Goal: Task Accomplishment & Management: Manage account settings

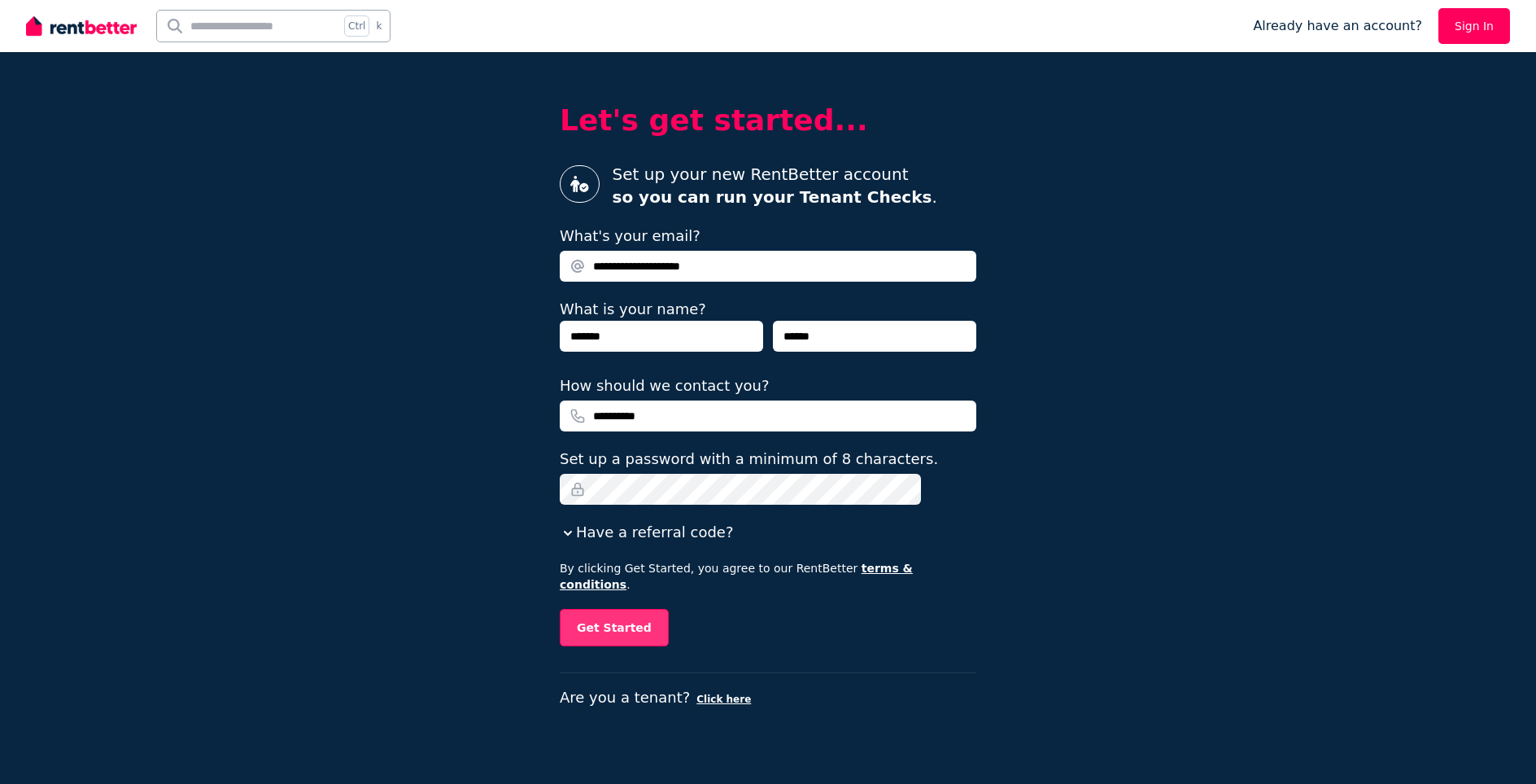
click at [656, 611] on button "Get Started" at bounding box center [615, 627] width 109 height 37
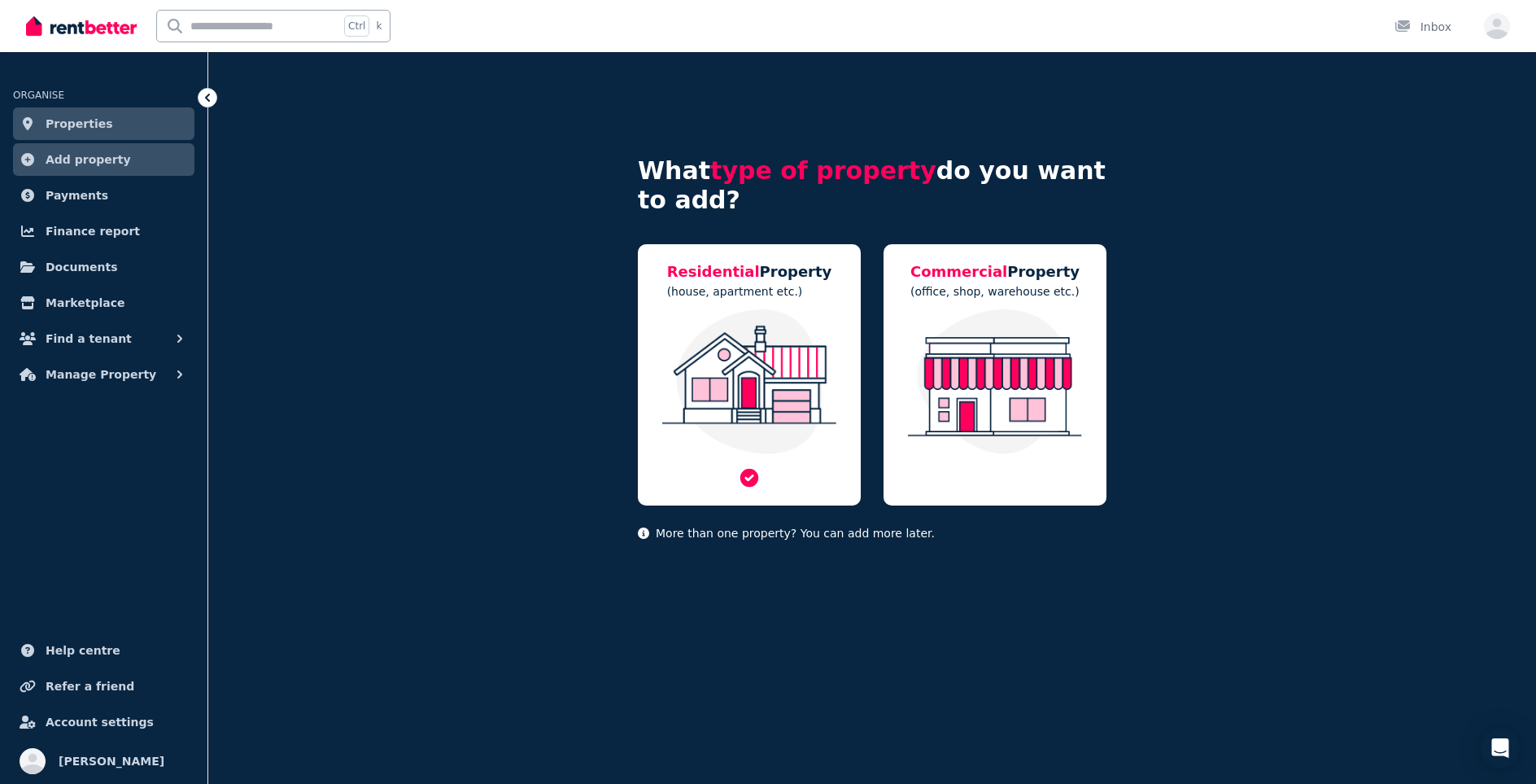
click at [731, 336] on img at bounding box center [750, 381] width 191 height 145
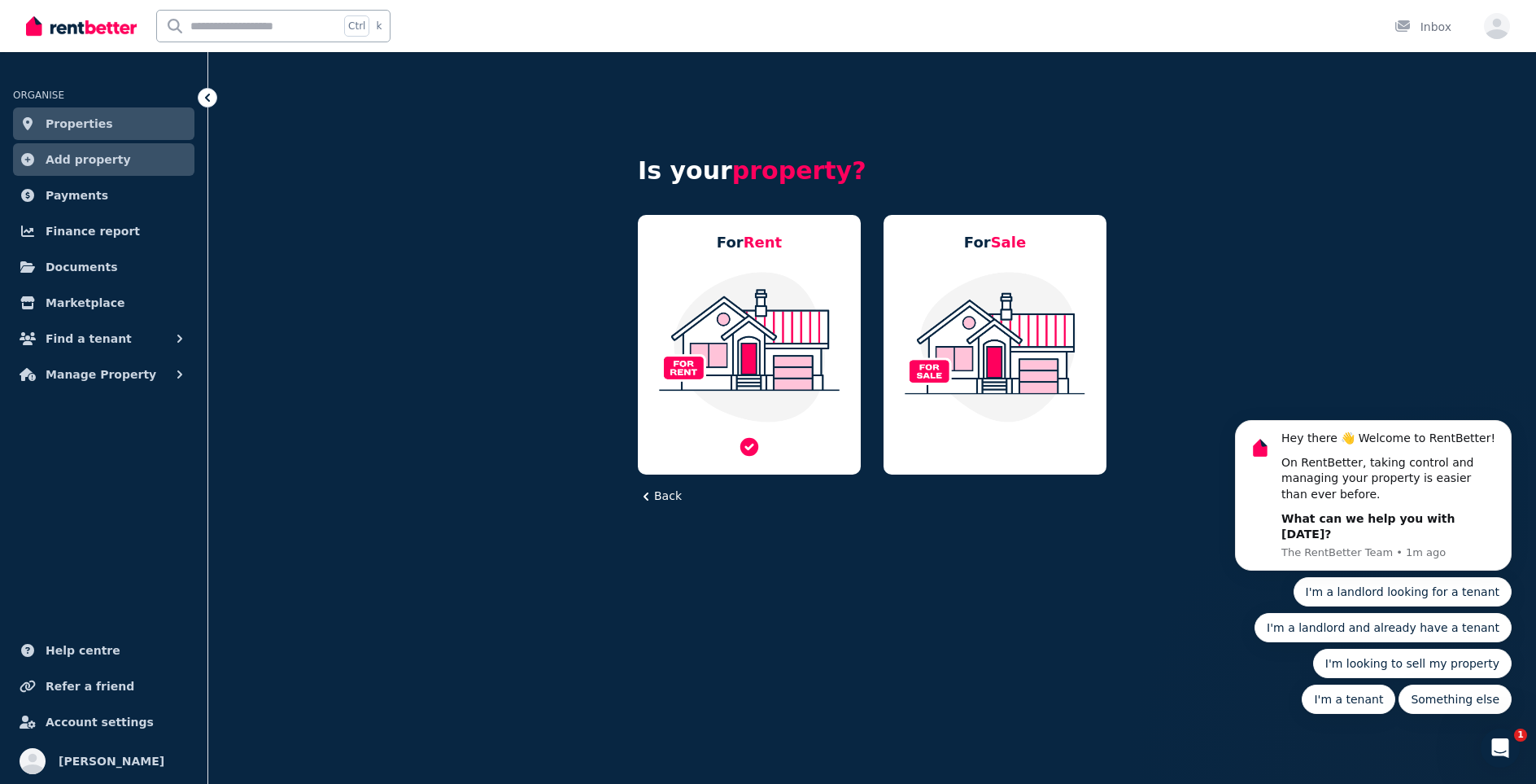
click at [736, 339] on img at bounding box center [750, 346] width 191 height 153
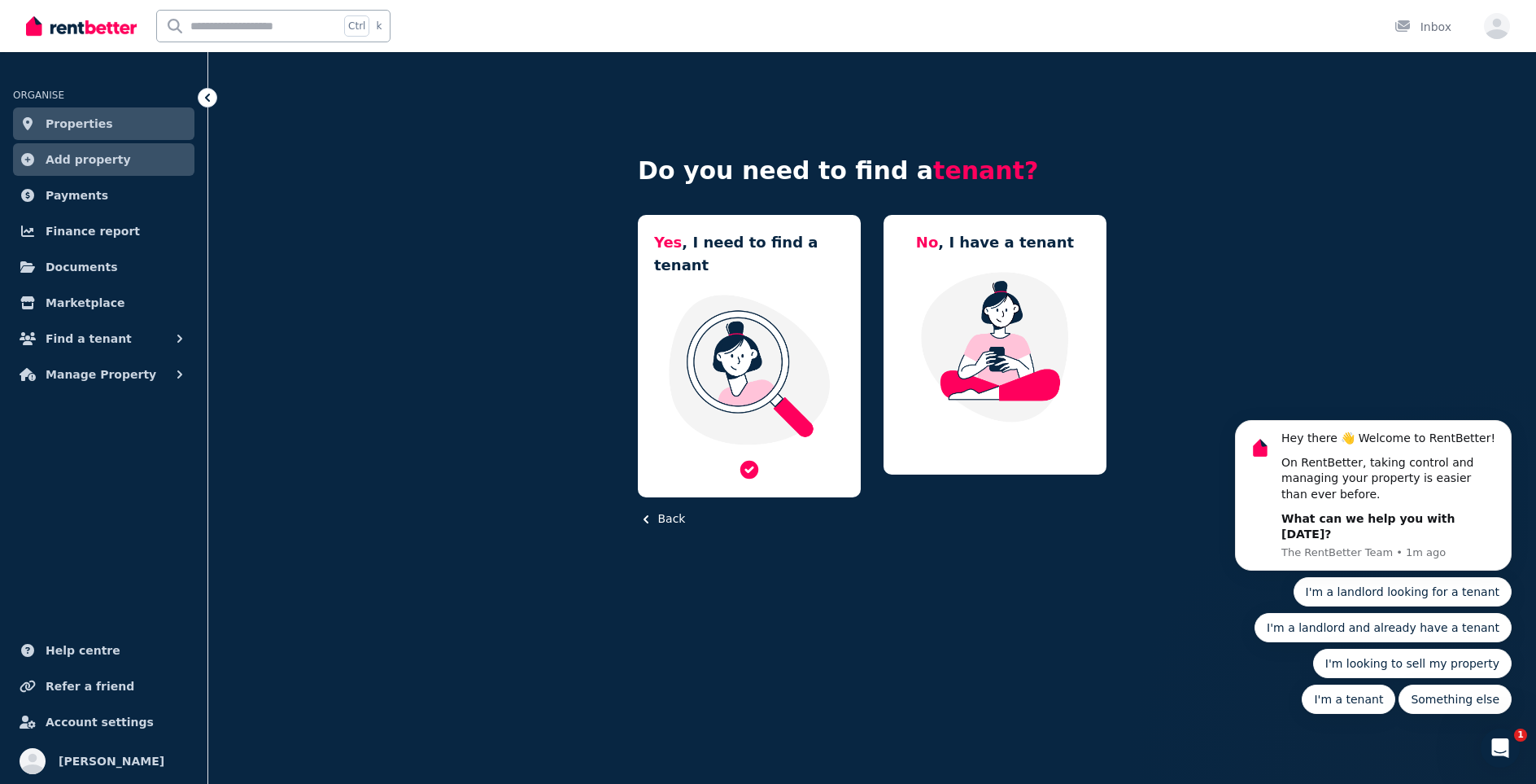
click at [770, 325] on img at bounding box center [750, 369] width 191 height 153
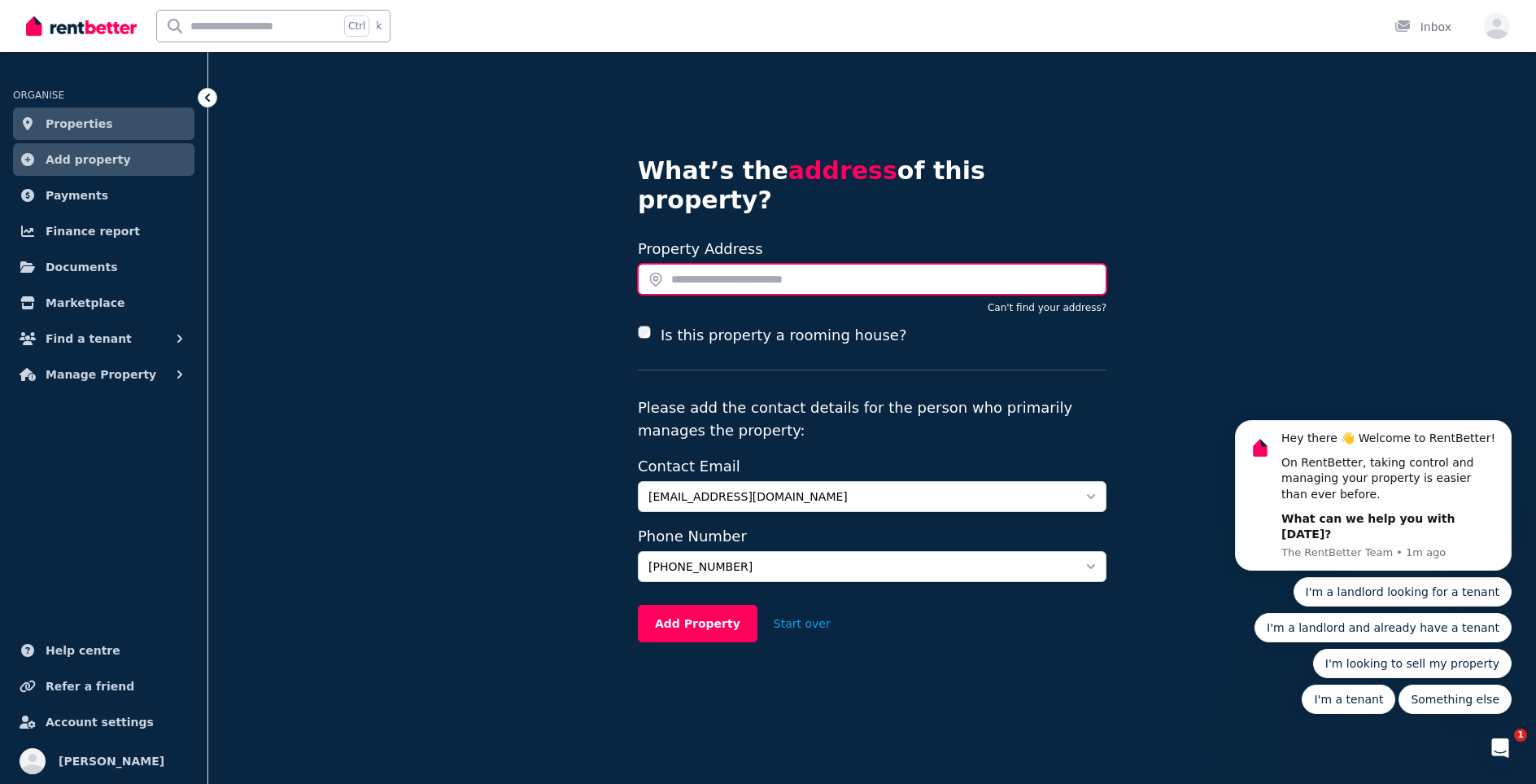
click at [709, 264] on input "text" at bounding box center [872, 280] width 468 height 31
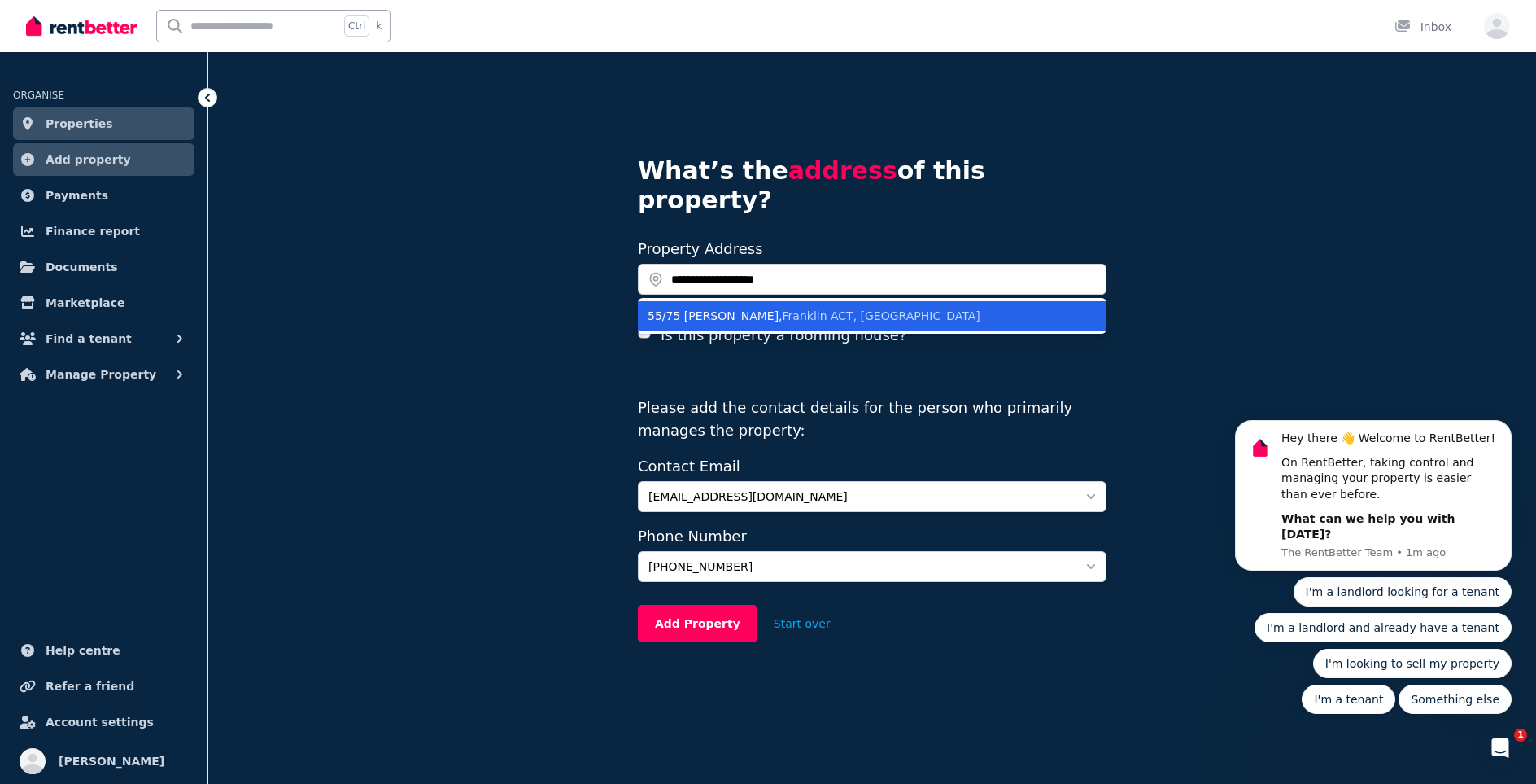
click at [726, 308] on div "[STREET_ADDRESS][PERSON_NAME][PERSON_NAME]" at bounding box center [862, 316] width 430 height 17
type input "**********"
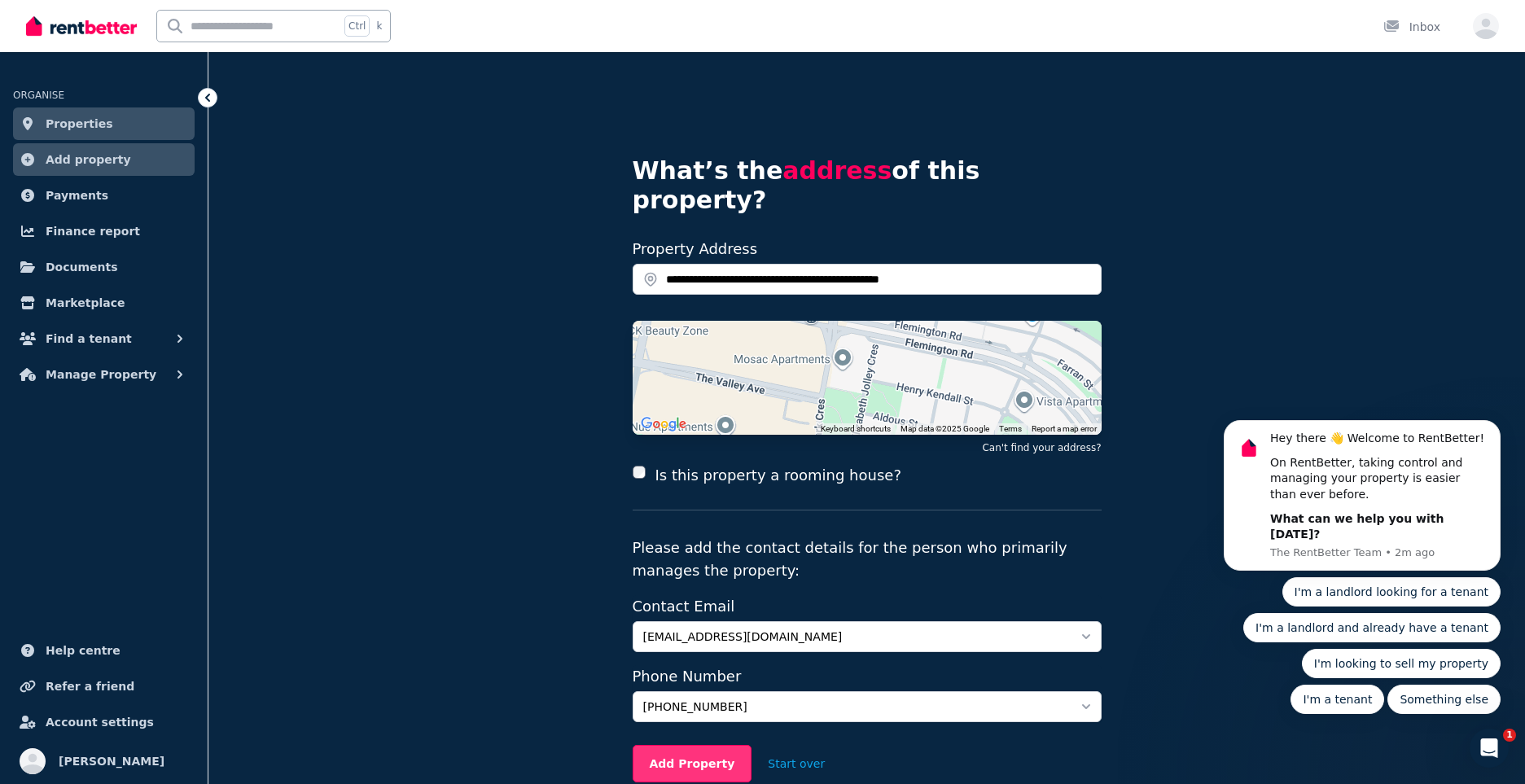
click at [687, 744] on button "Add Property" at bounding box center [692, 763] width 120 height 37
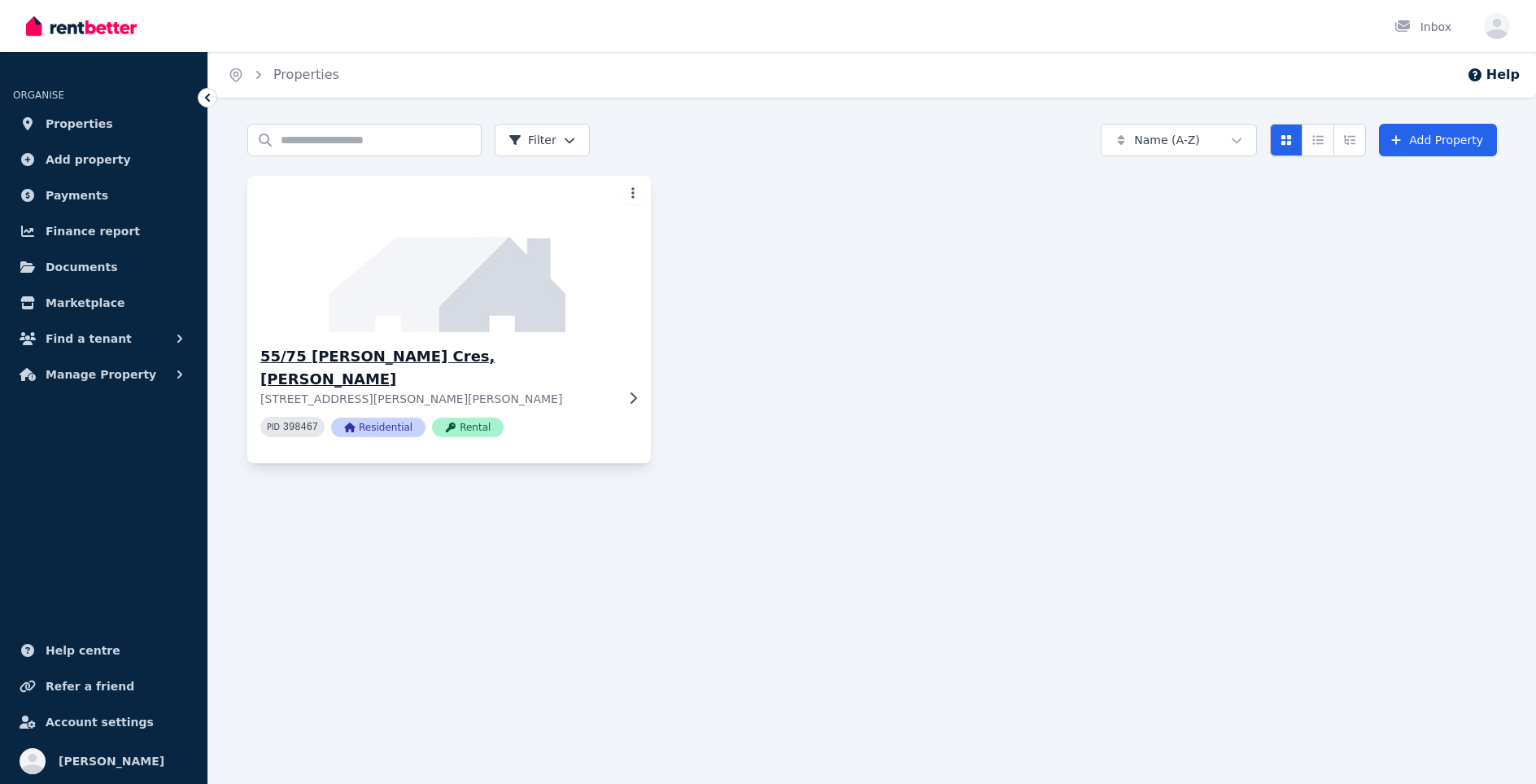
click at [375, 358] on h3 "55/75 Elizabeth Jolley Cres, Franklin" at bounding box center [437, 367] width 355 height 46
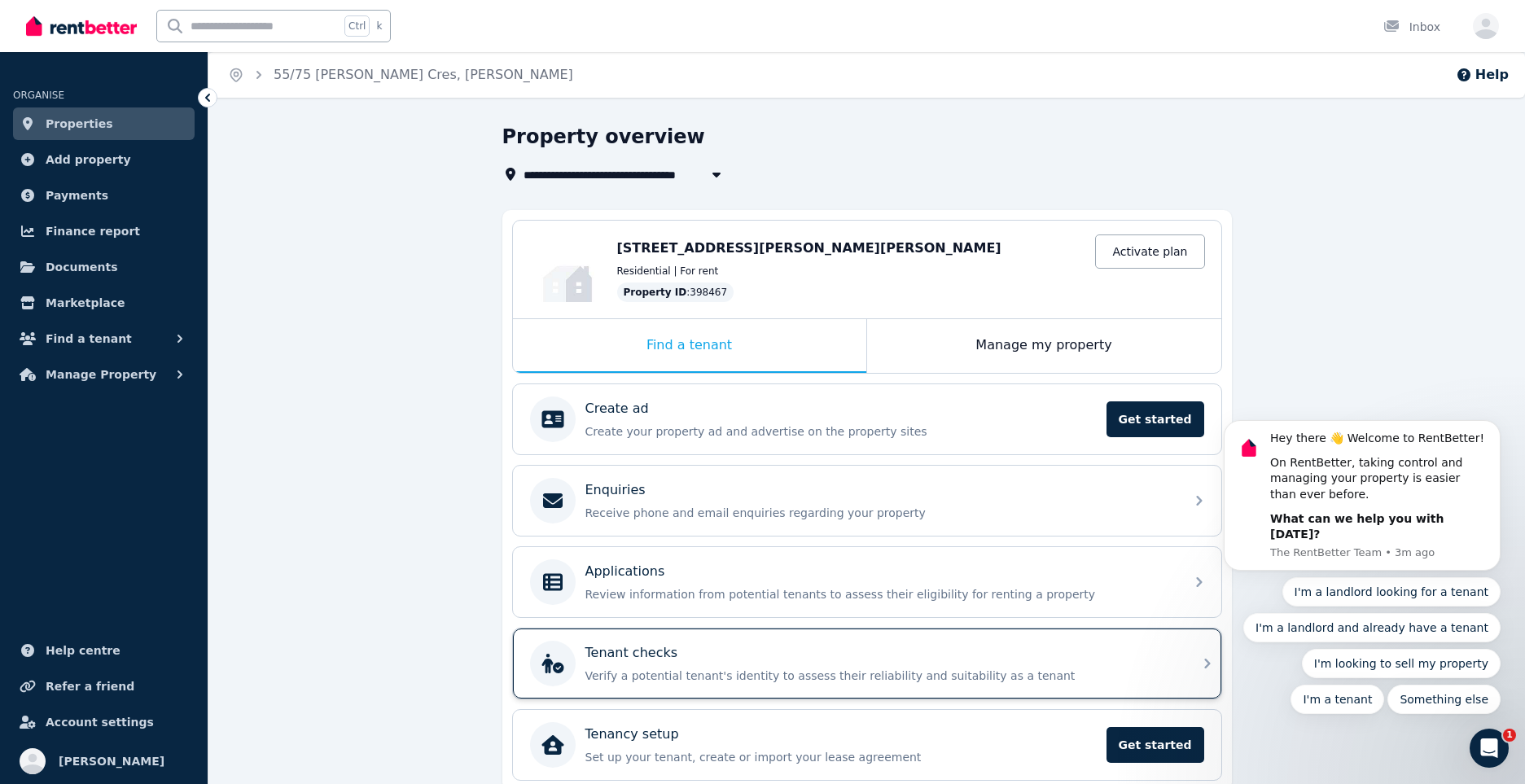
click at [633, 646] on p "Tenant checks" at bounding box center [631, 653] width 93 height 19
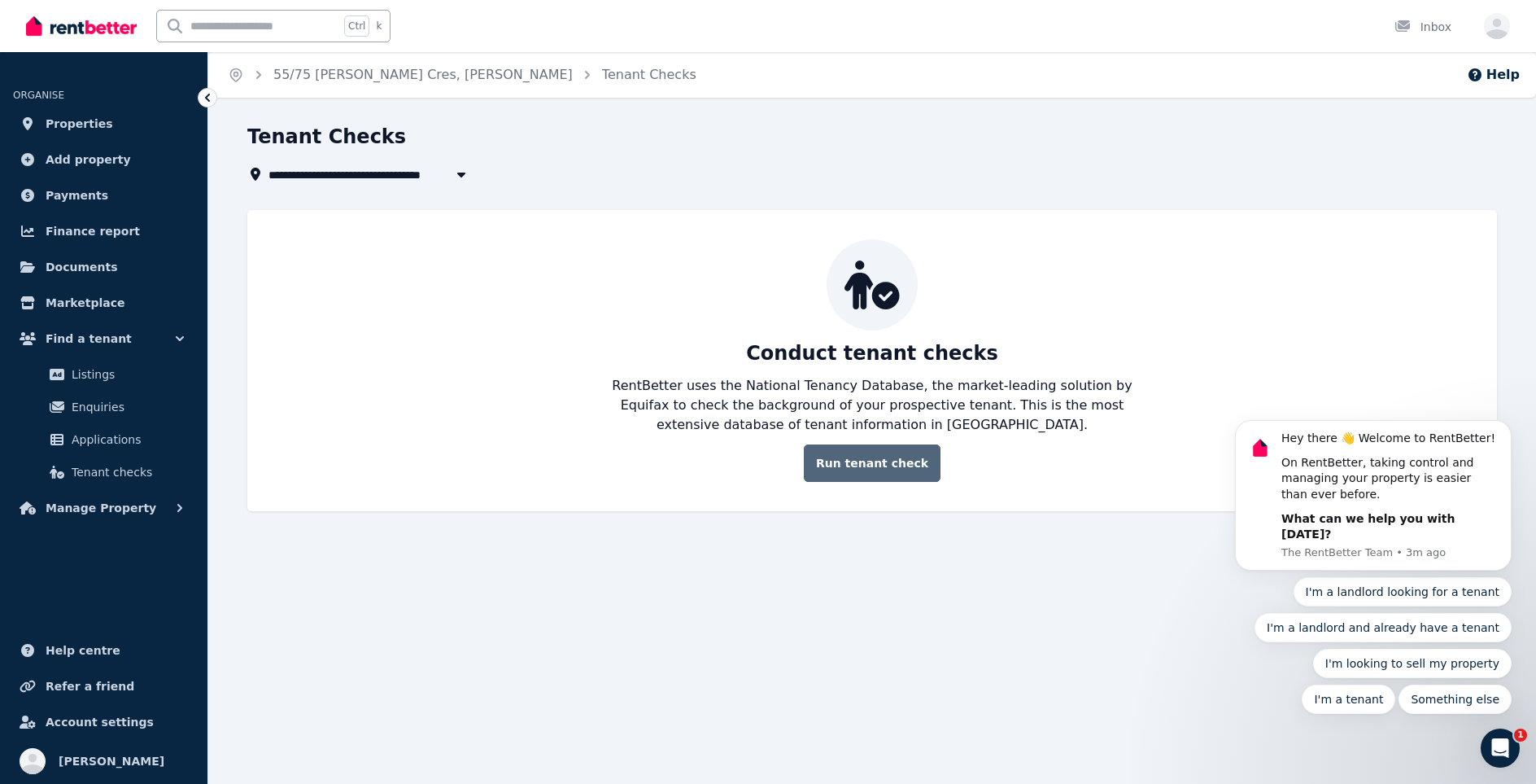
click at [875, 463] on link "Run tenant check" at bounding box center [872, 463] width 136 height 37
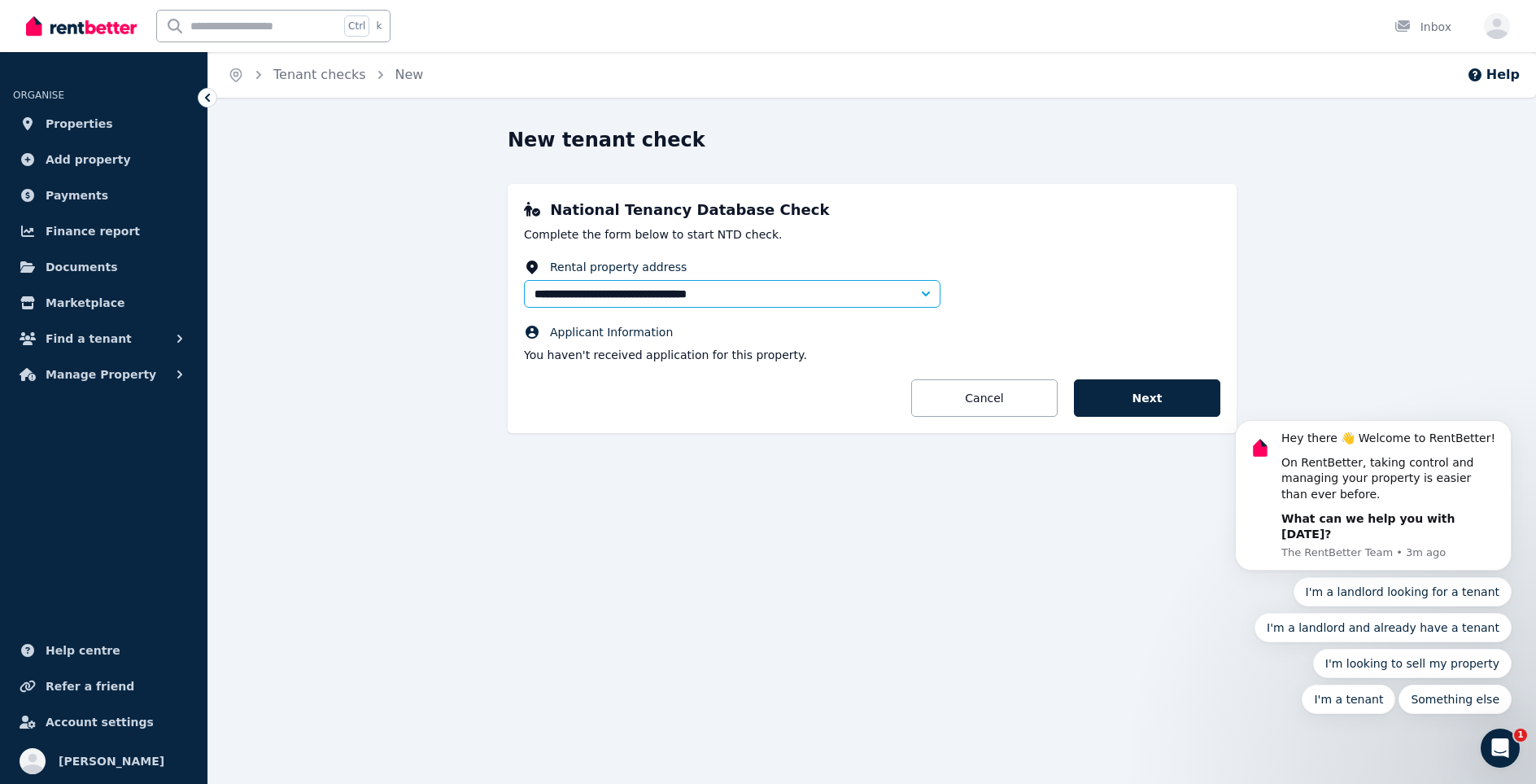
click at [656, 349] on p "You haven't received application for this property." at bounding box center [872, 355] width 696 height 17
click at [642, 360] on p "You haven't received application for this property." at bounding box center [872, 355] width 696 height 17
click at [1132, 392] on button "Next" at bounding box center [1147, 397] width 146 height 37
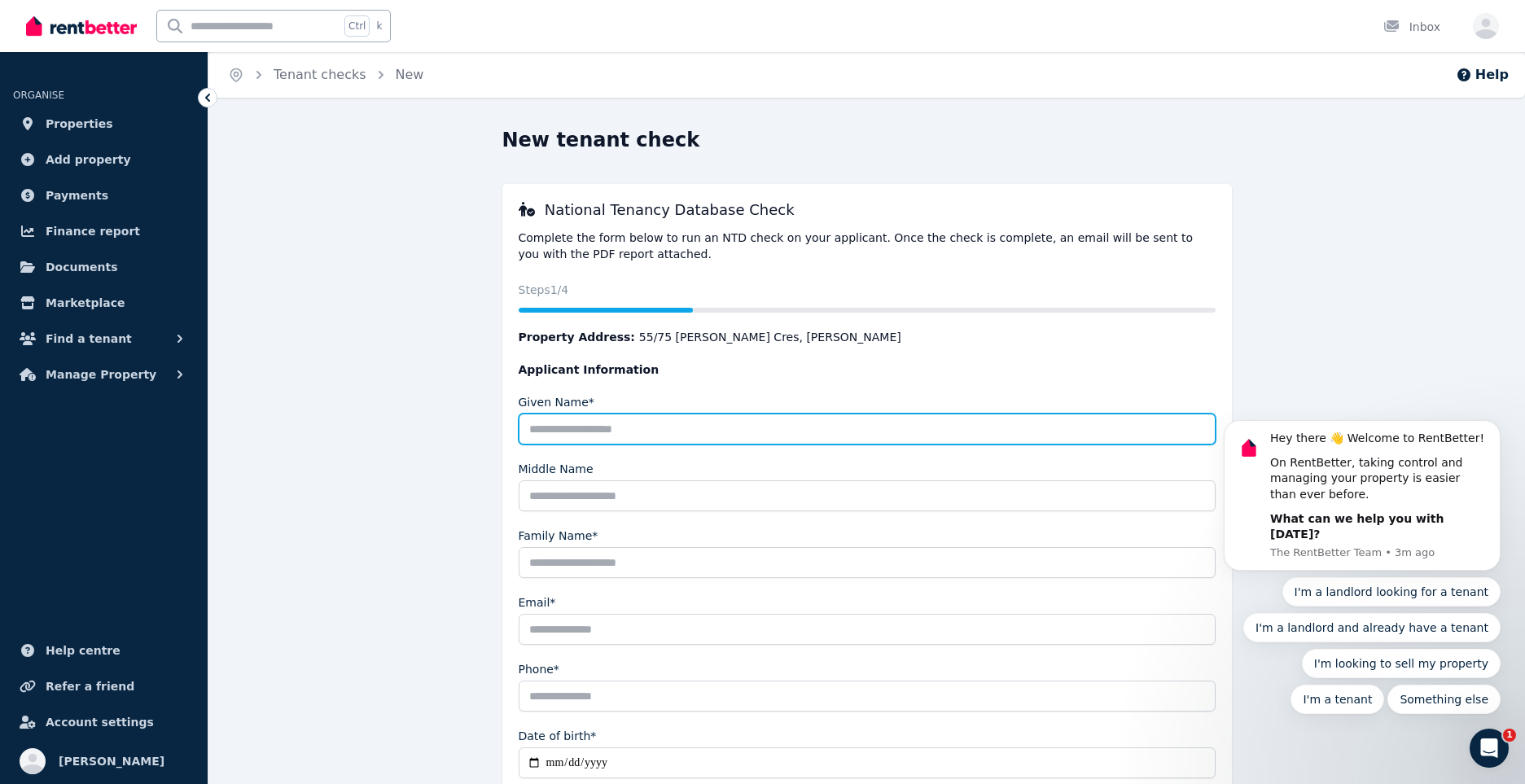
click at [594, 436] on input "Given Name*" at bounding box center [866, 429] width 697 height 31
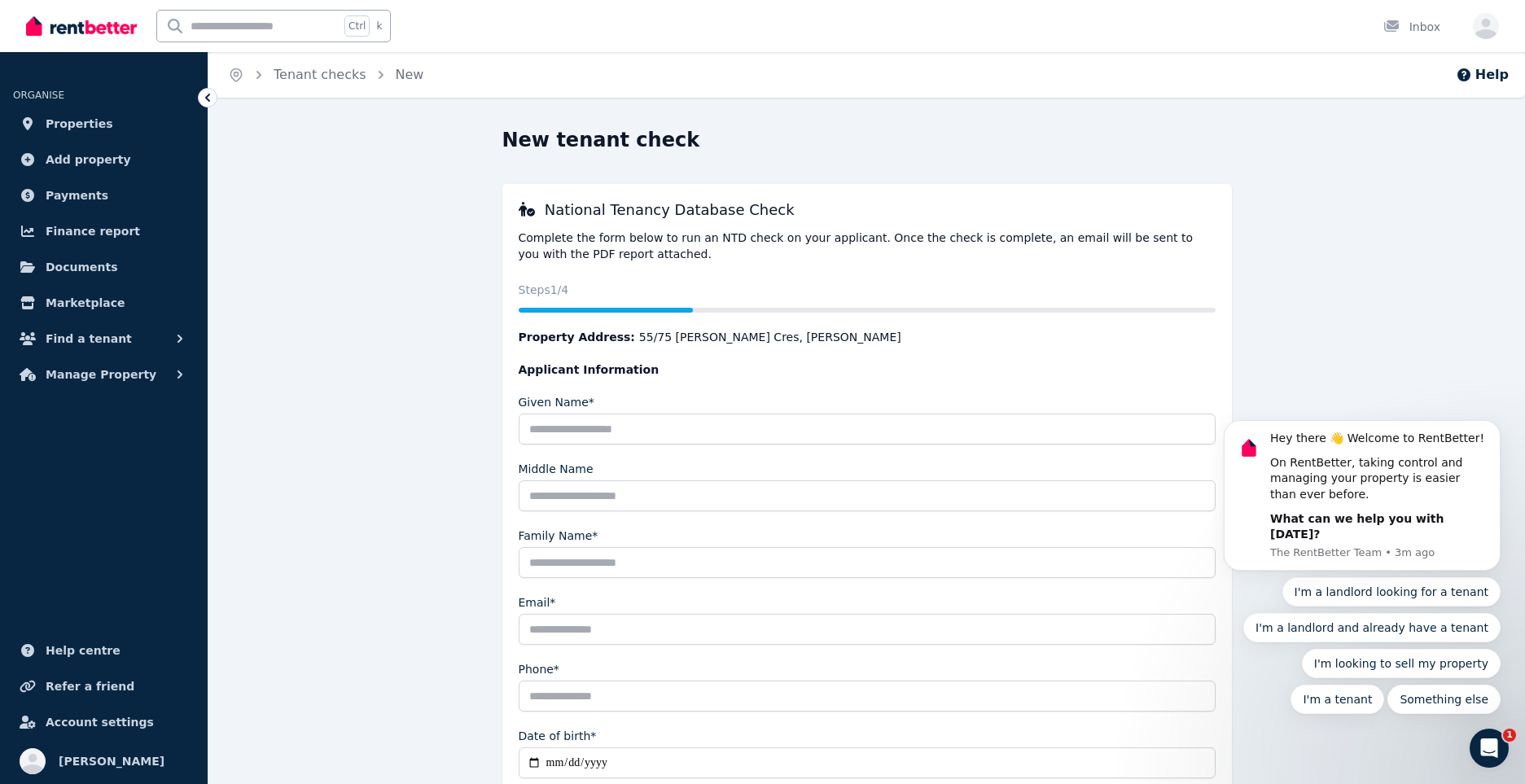
click at [204, 97] on icon at bounding box center [208, 97] width 17 height 17
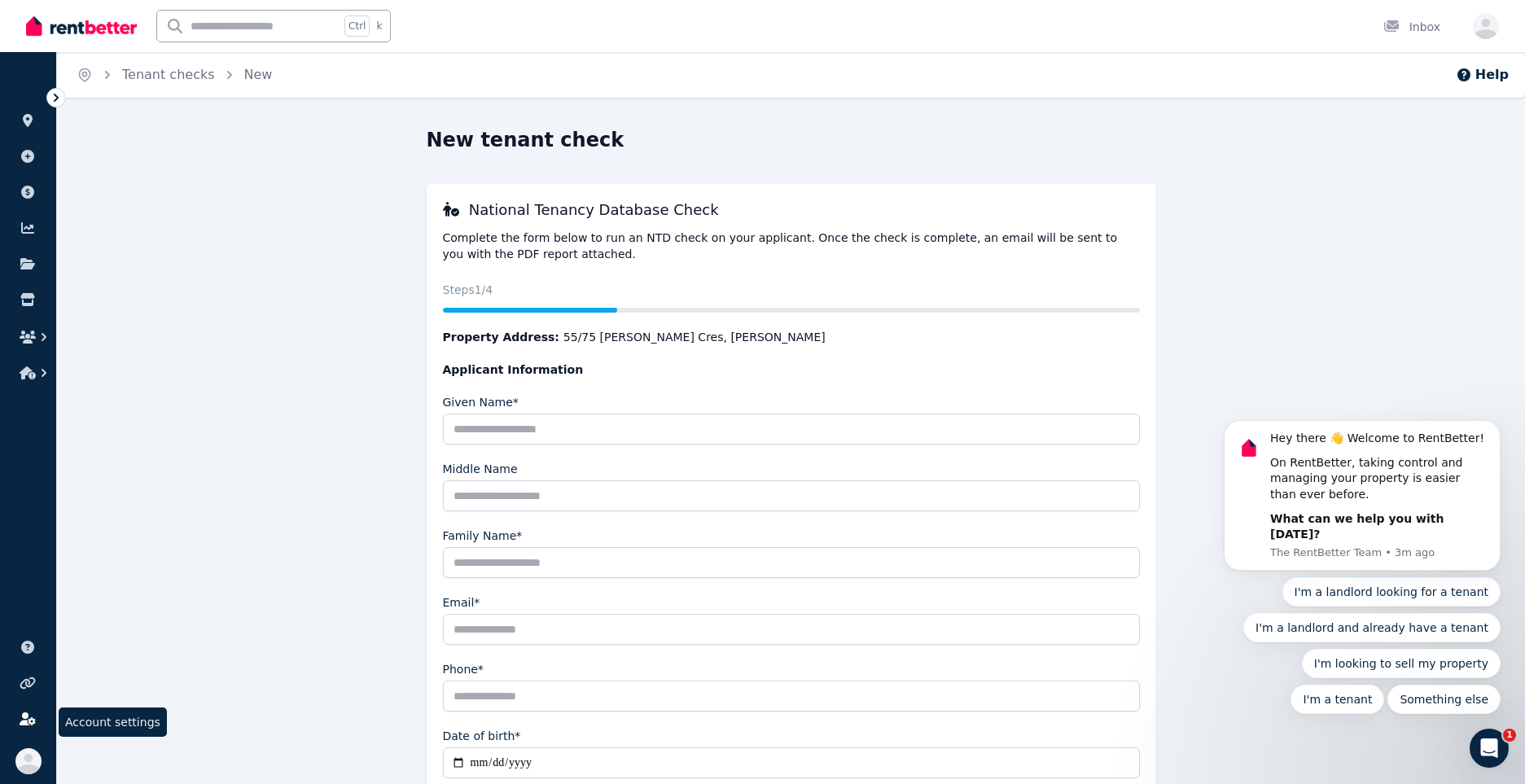
click at [24, 715] on icon at bounding box center [27, 718] width 16 height 13
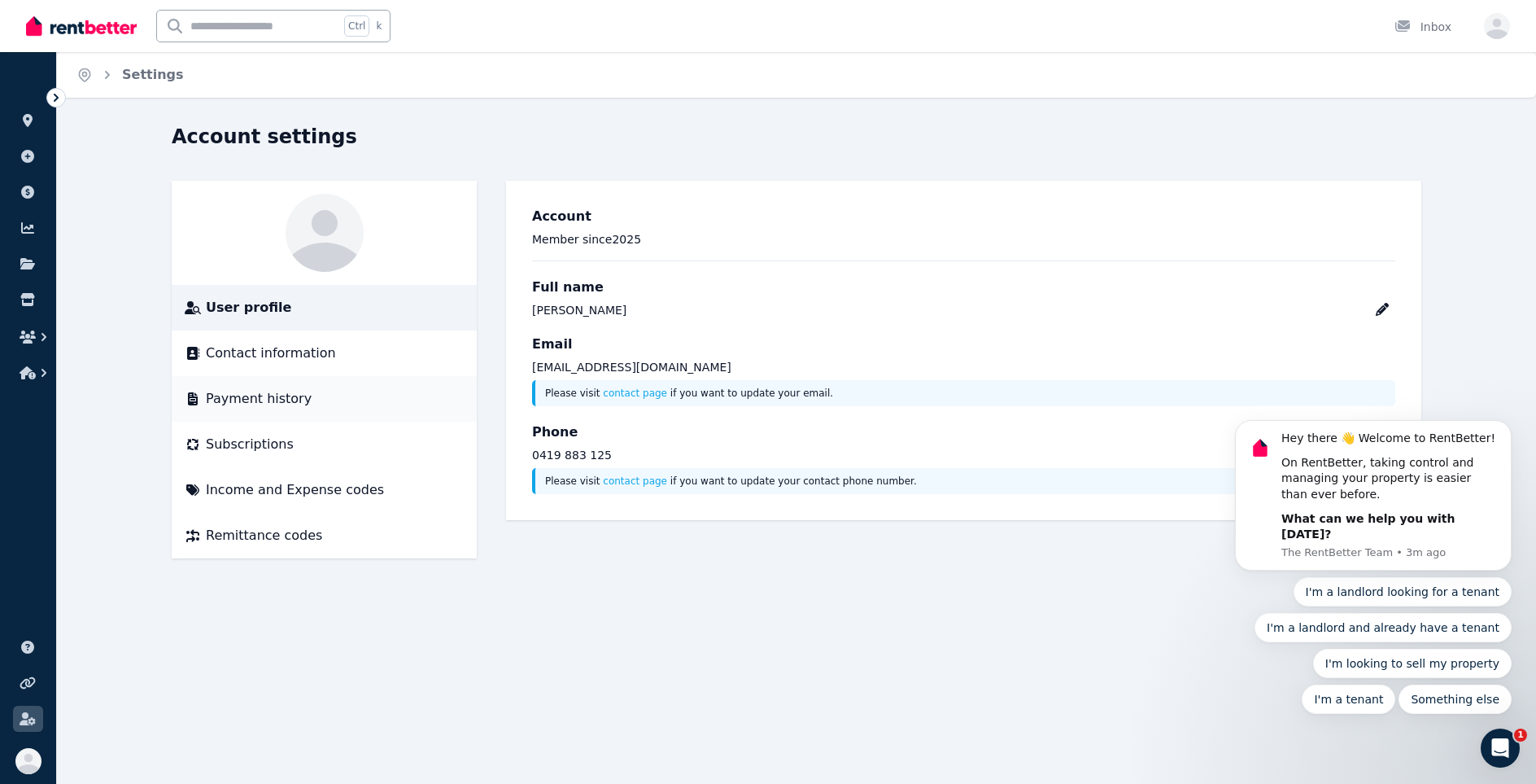
click at [257, 398] on span "Payment history" at bounding box center [258, 398] width 106 height 19
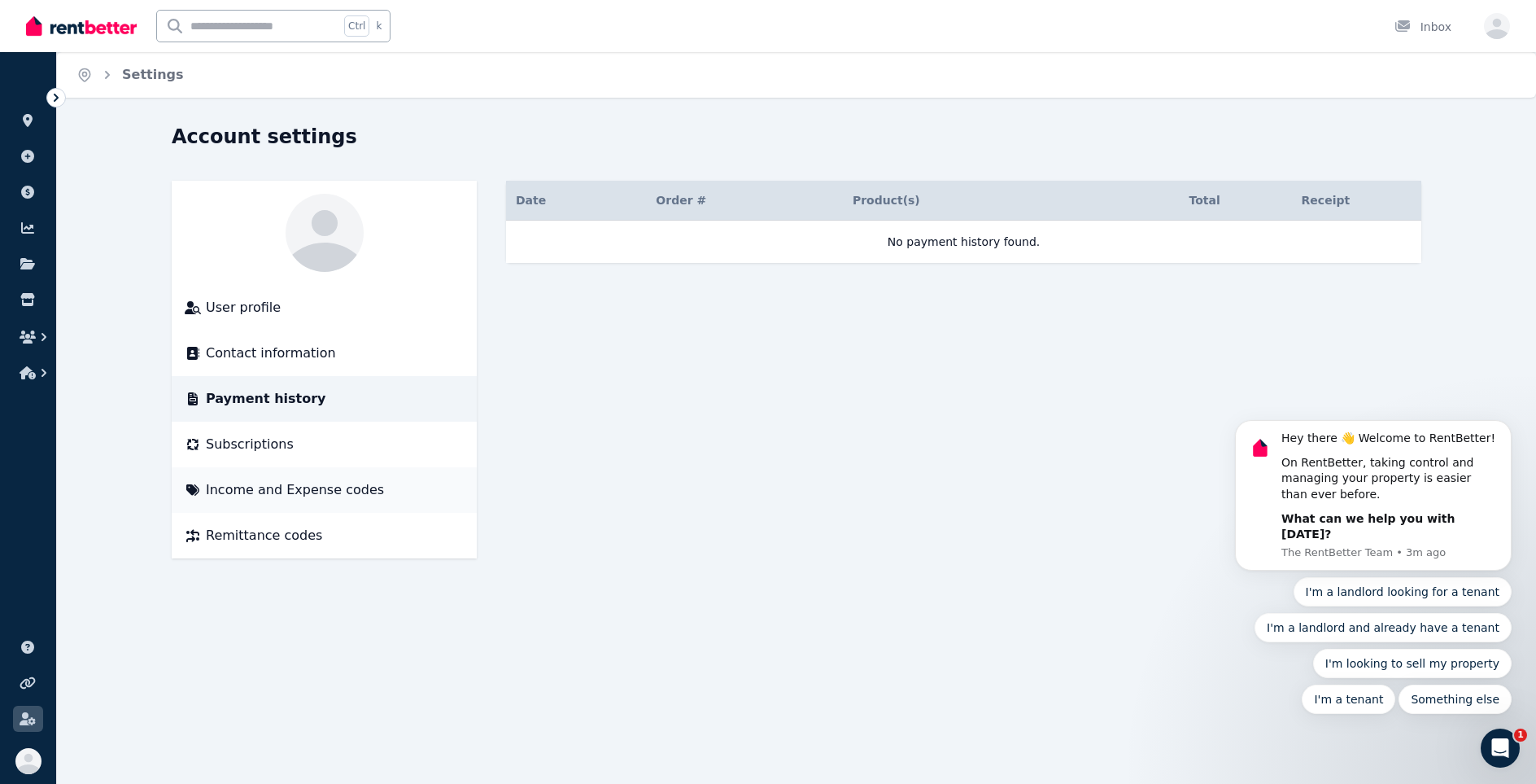
click at [236, 490] on span "Income and Expense codes" at bounding box center [294, 490] width 178 height 19
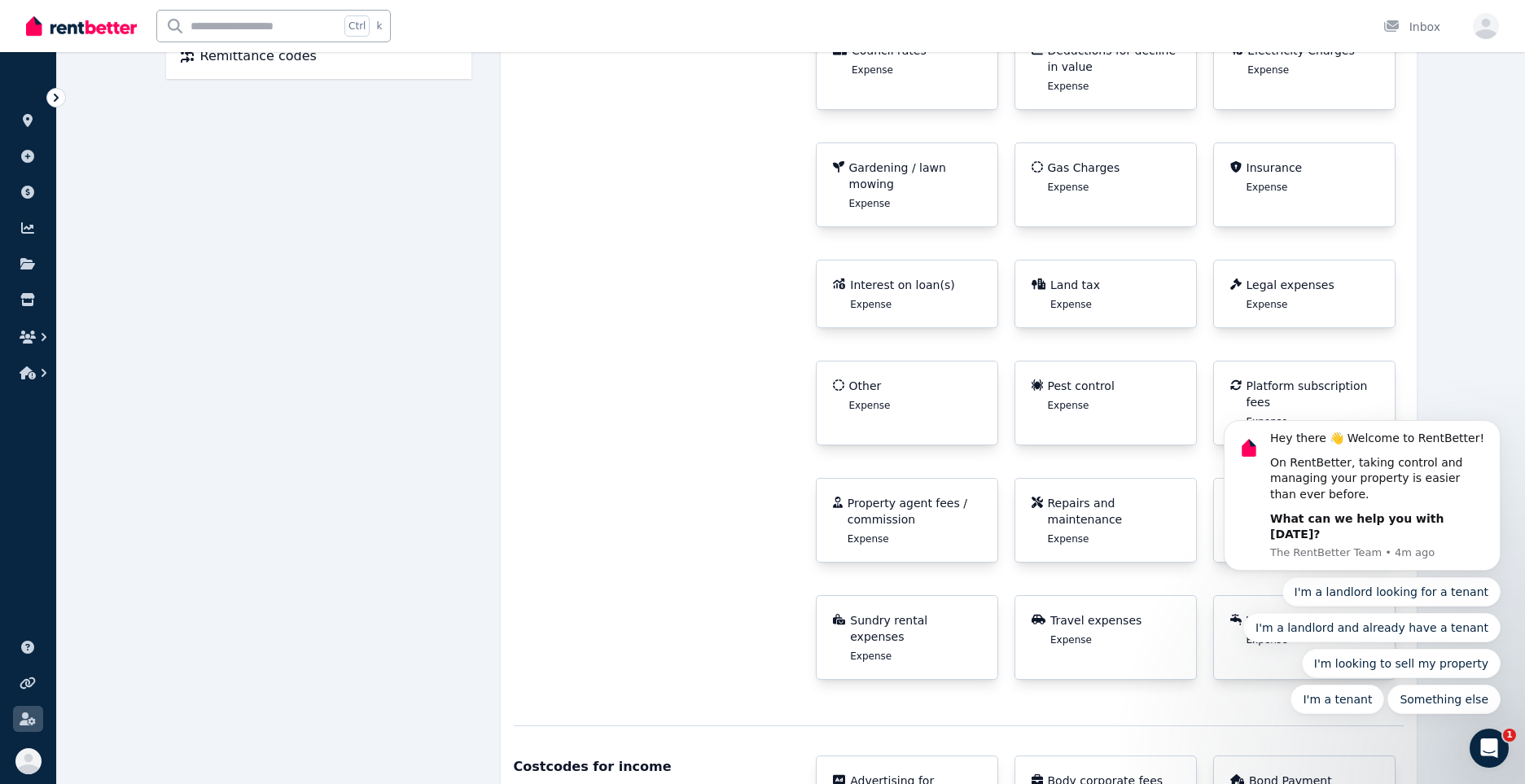
scroll to position [477, 0]
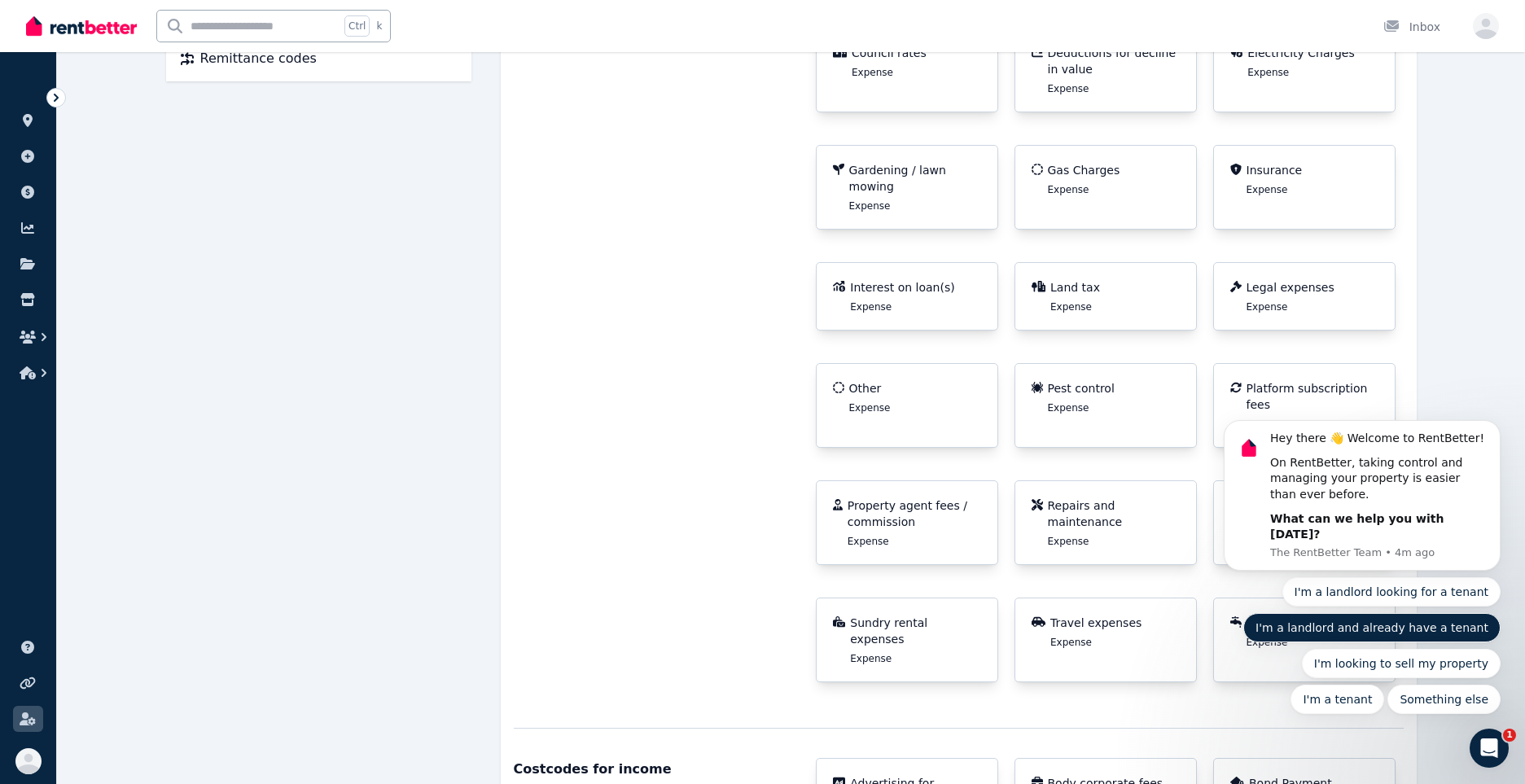
click at [1393, 620] on button "I'm a landlord and already have a tenant" at bounding box center [1372, 627] width 257 height 29
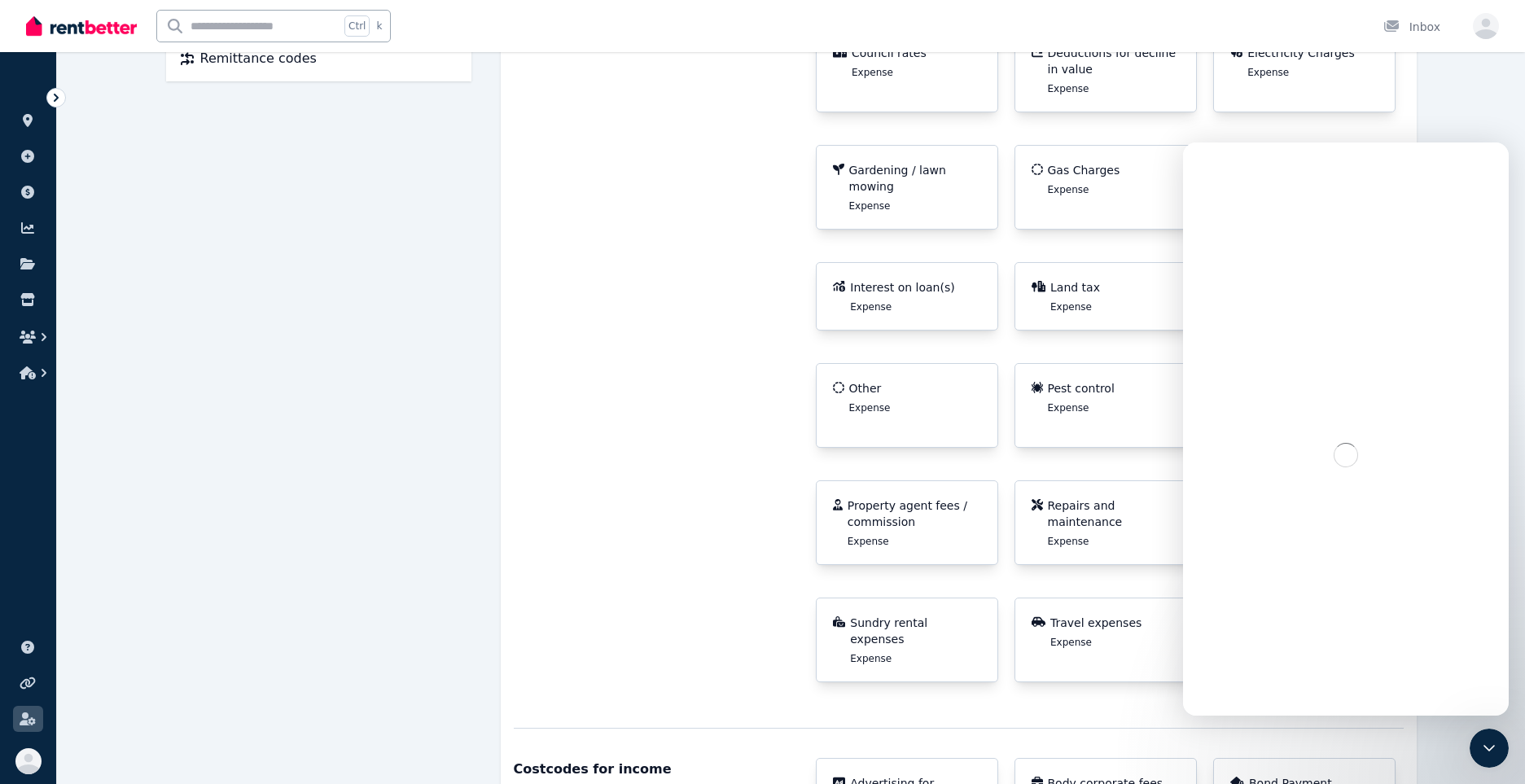
scroll to position [0, 0]
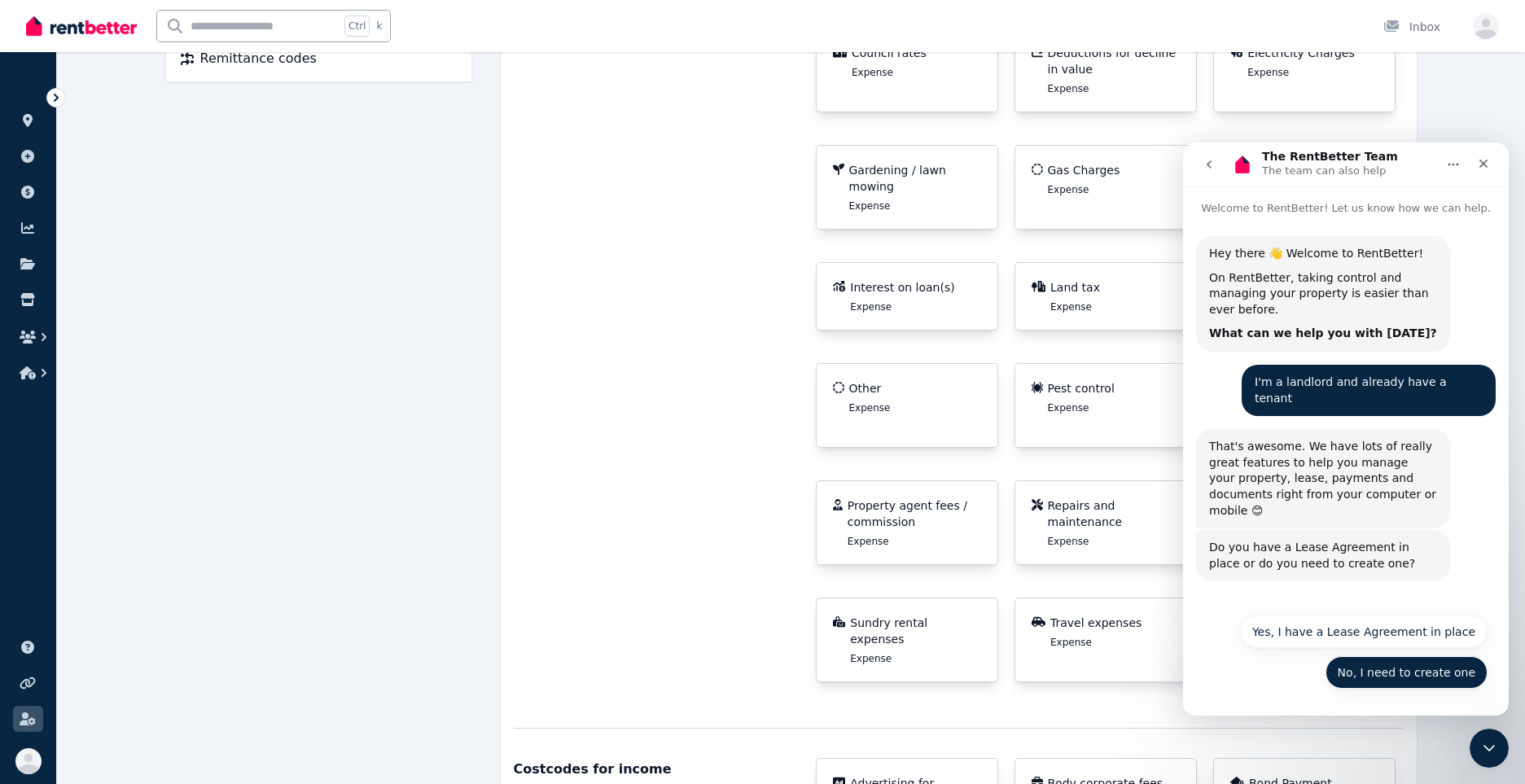
click at [1415, 680] on button "No, I need to create one" at bounding box center [1406, 671] width 162 height 32
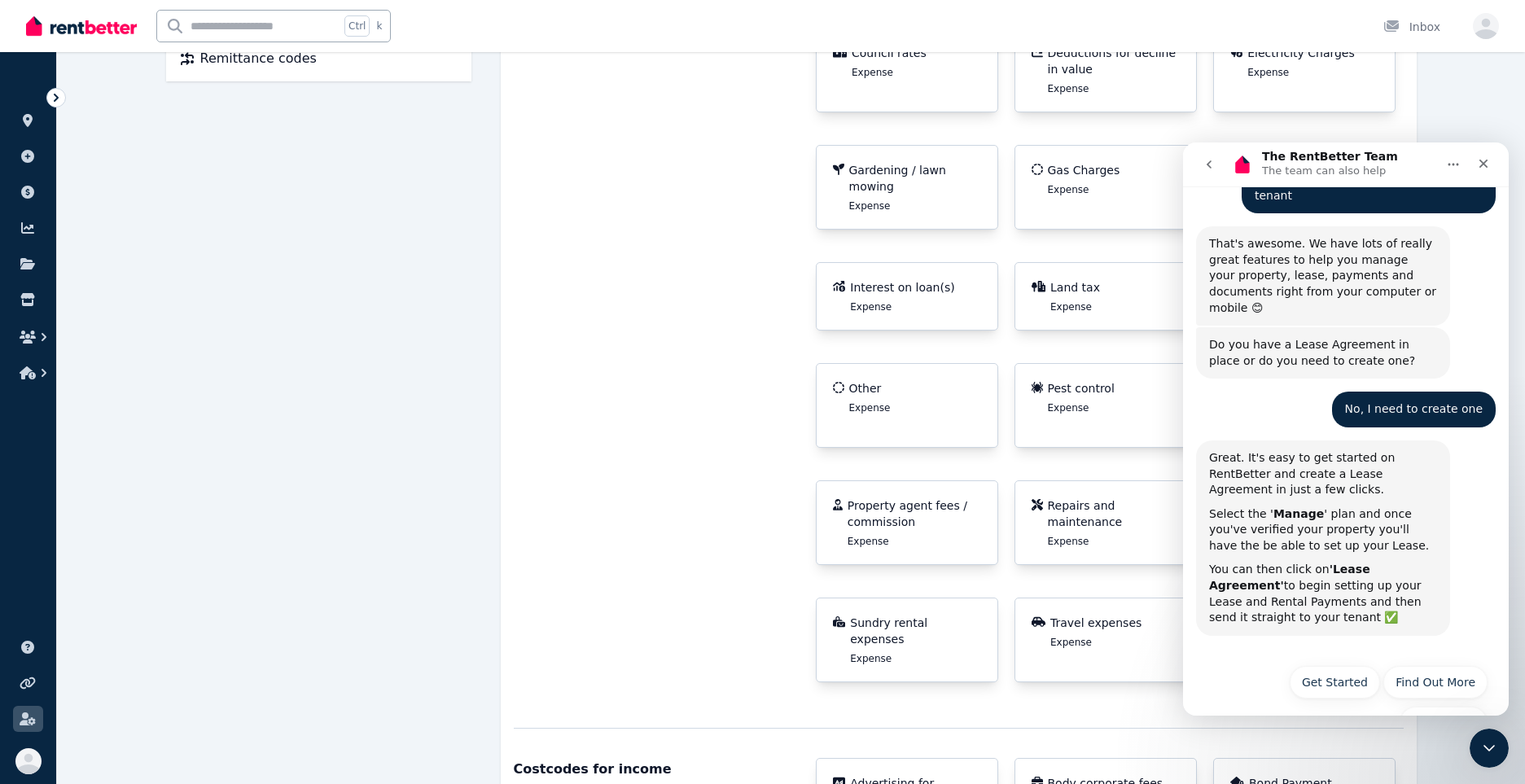
scroll to position [205, 0]
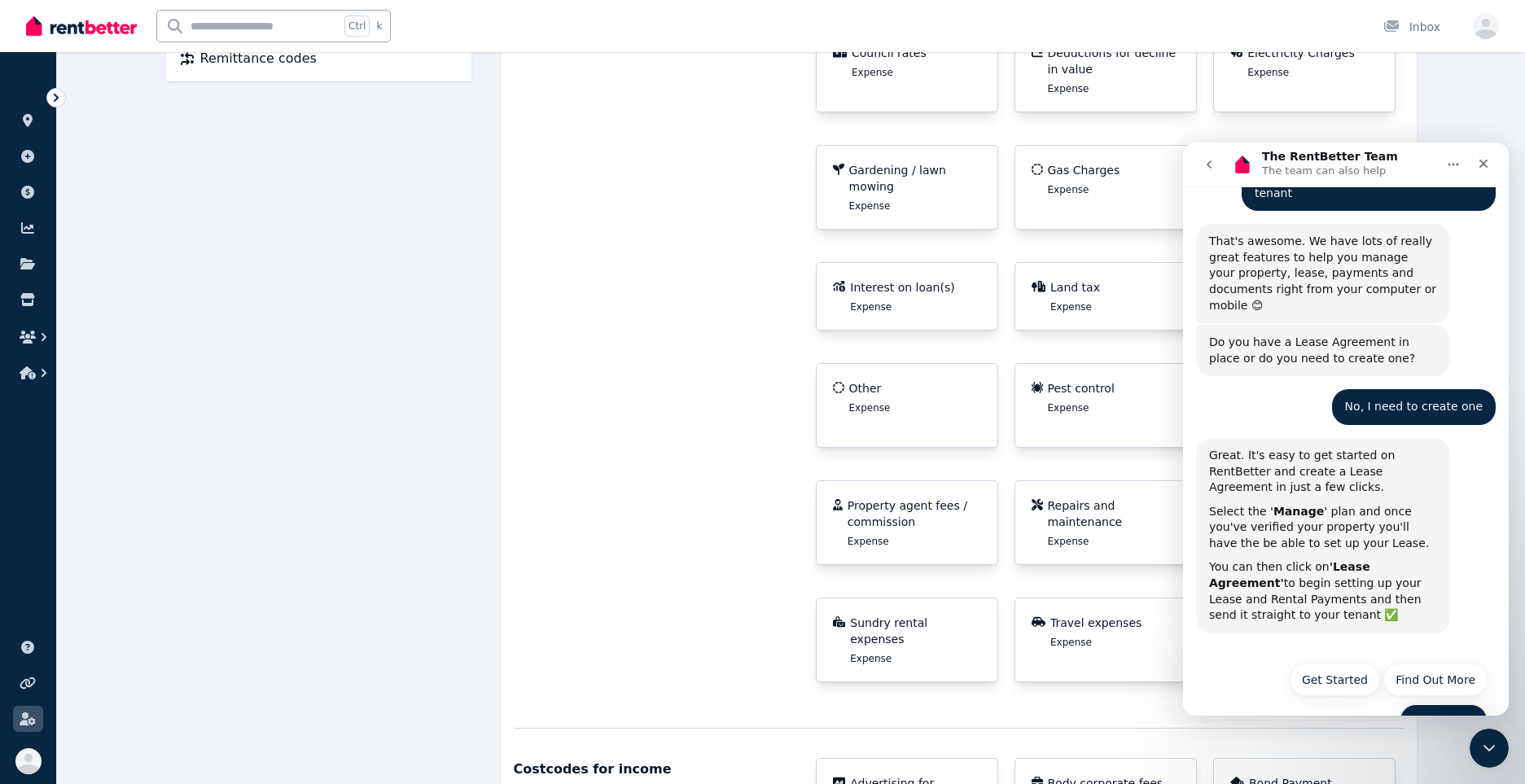
click at [1435, 704] on button "See Pricing" at bounding box center [1443, 720] width 88 height 32
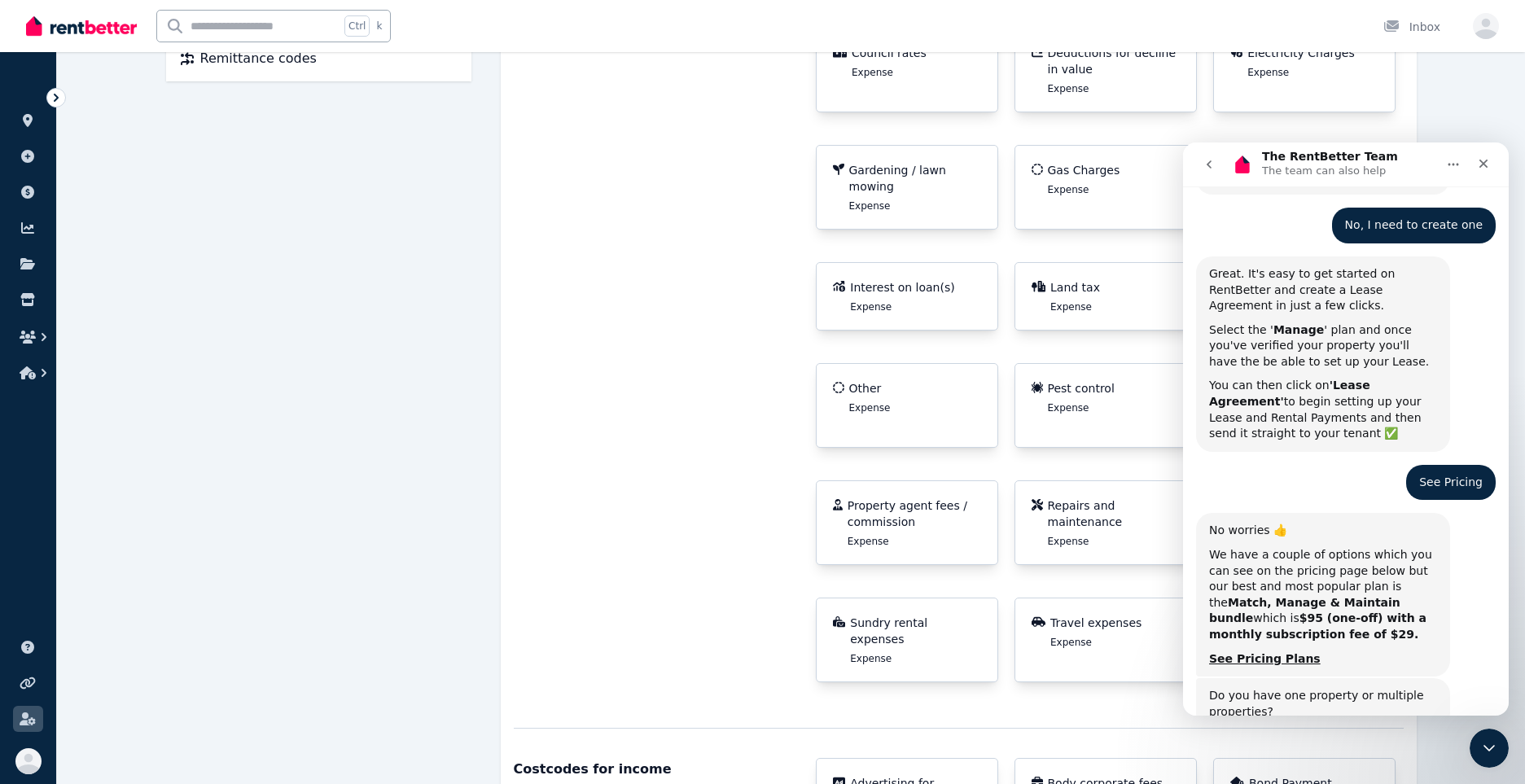
scroll to position [467, 0]
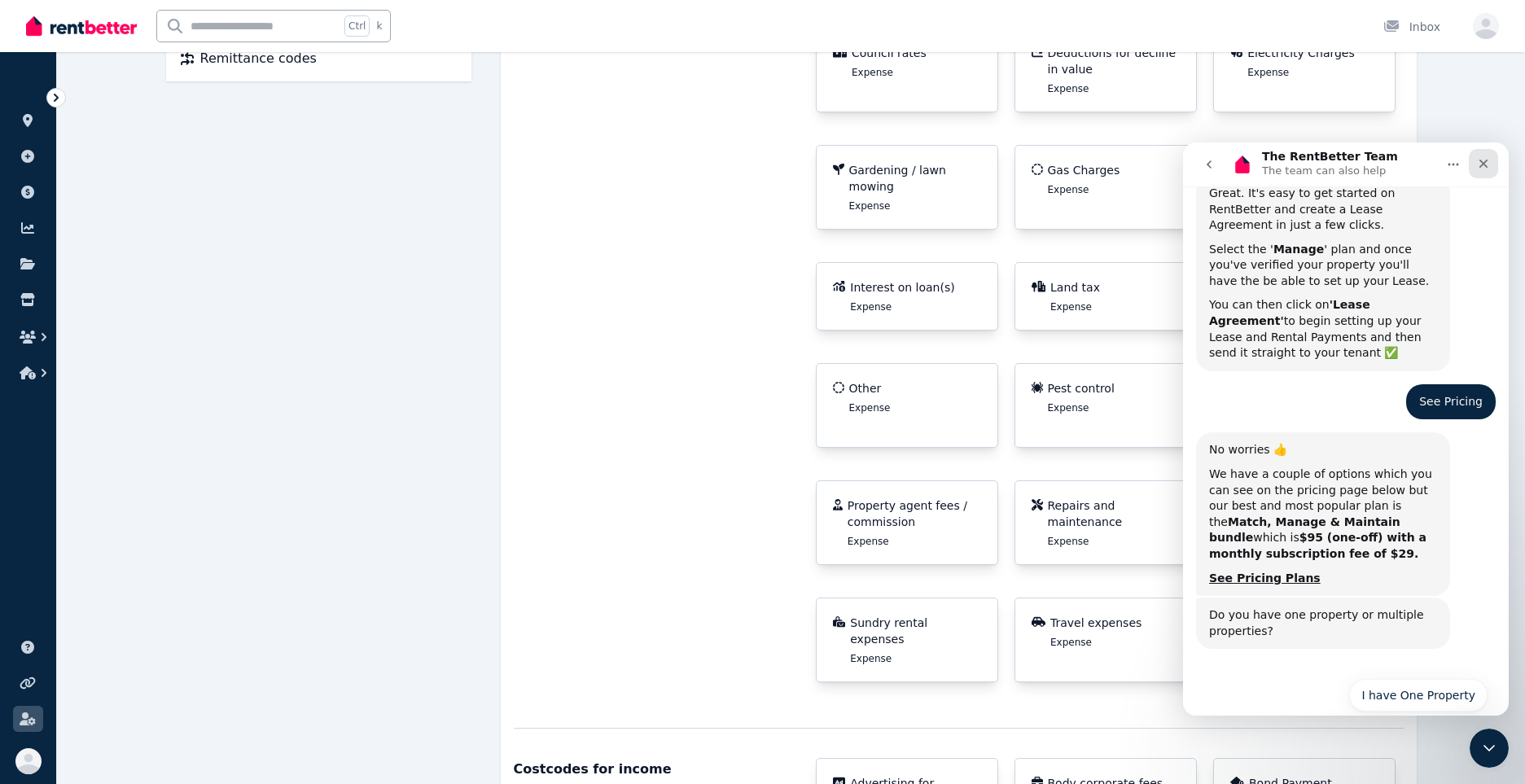
click at [1489, 160] on icon "Close" at bounding box center [1483, 163] width 13 height 13
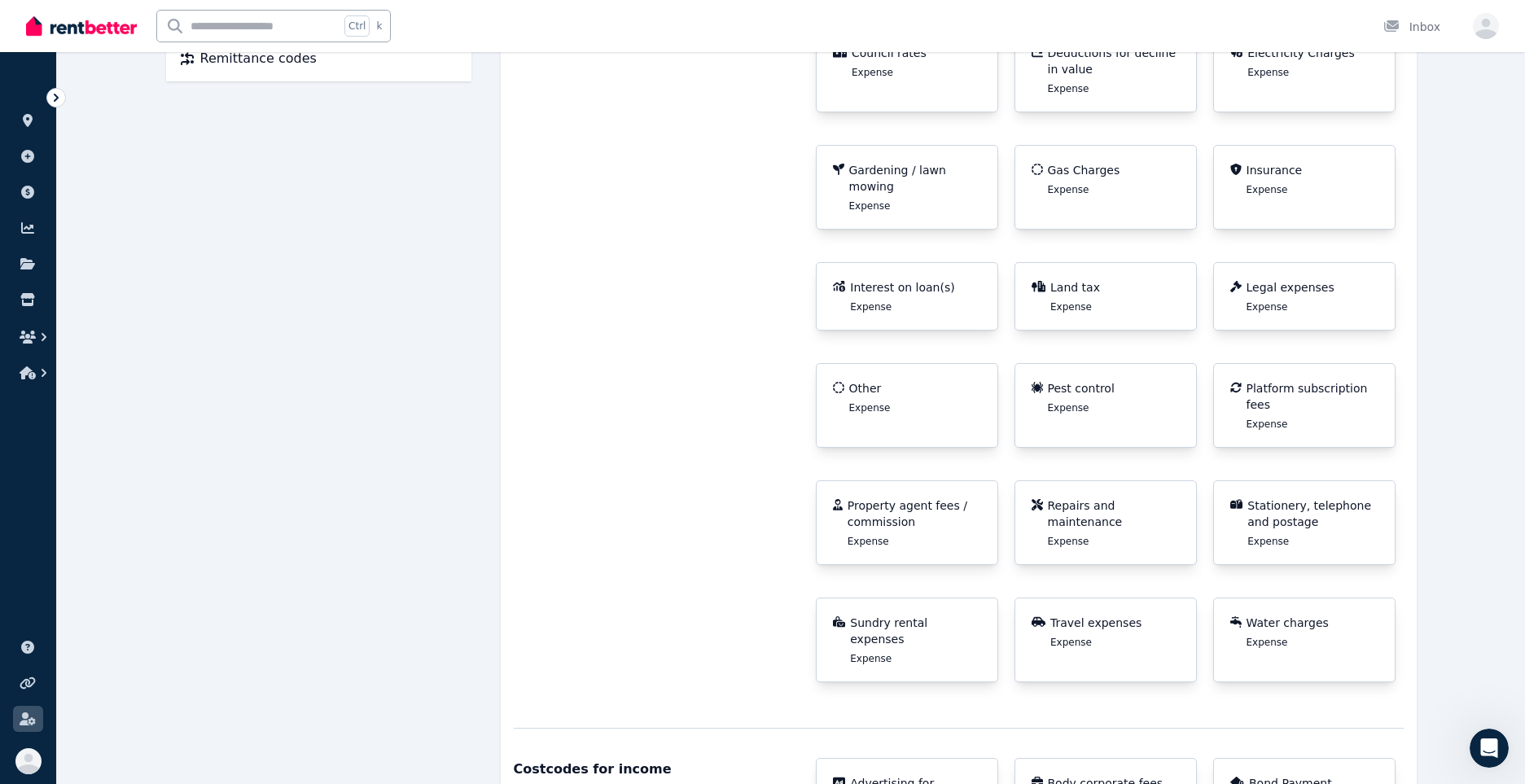
drag, startPoint x: 1105, startPoint y: 403, endPoint x: 1091, endPoint y: 394, distance: 16.6
click at [1091, 394] on div "Pest control Expense" at bounding box center [1105, 405] width 182 height 85
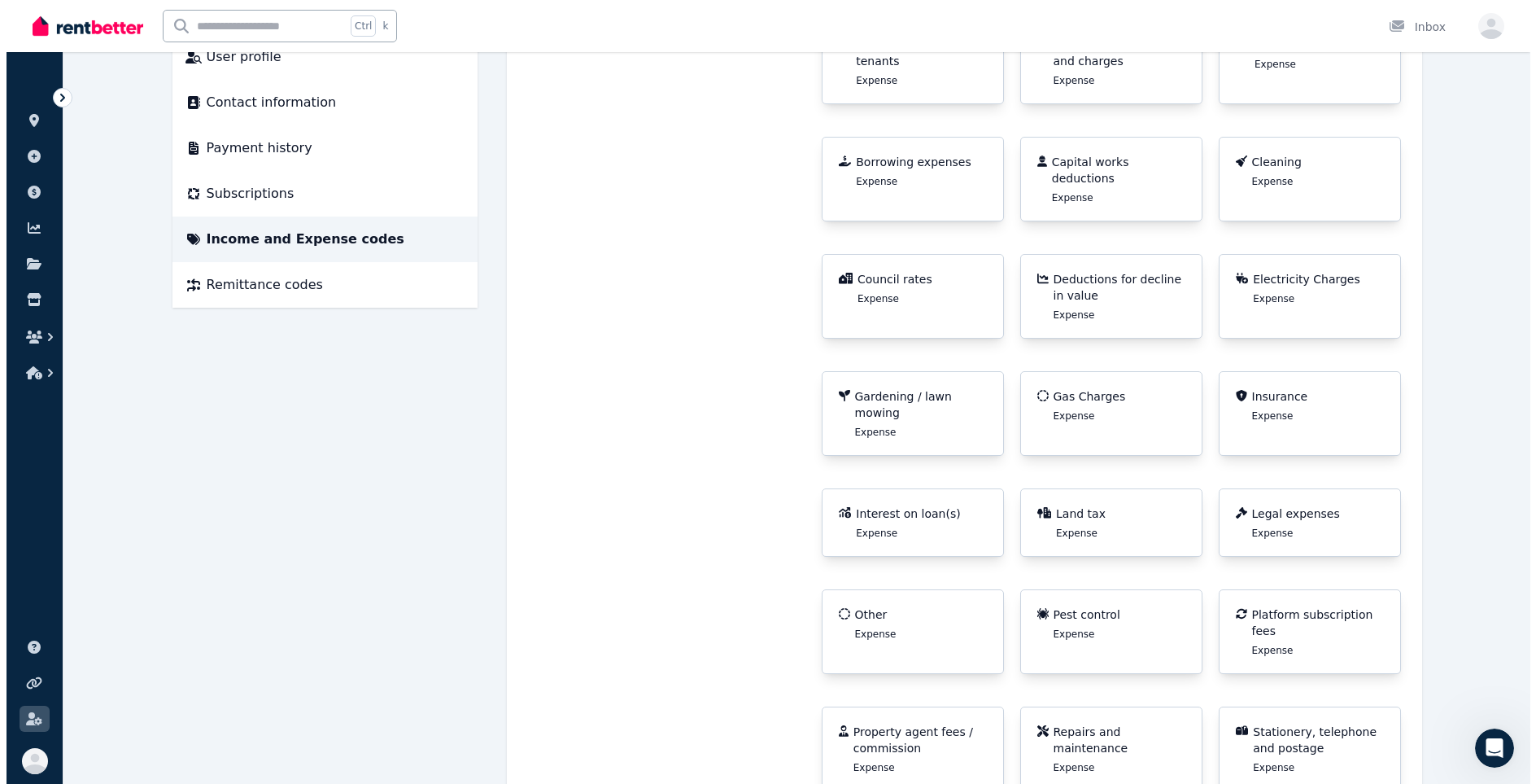
scroll to position [0, 0]
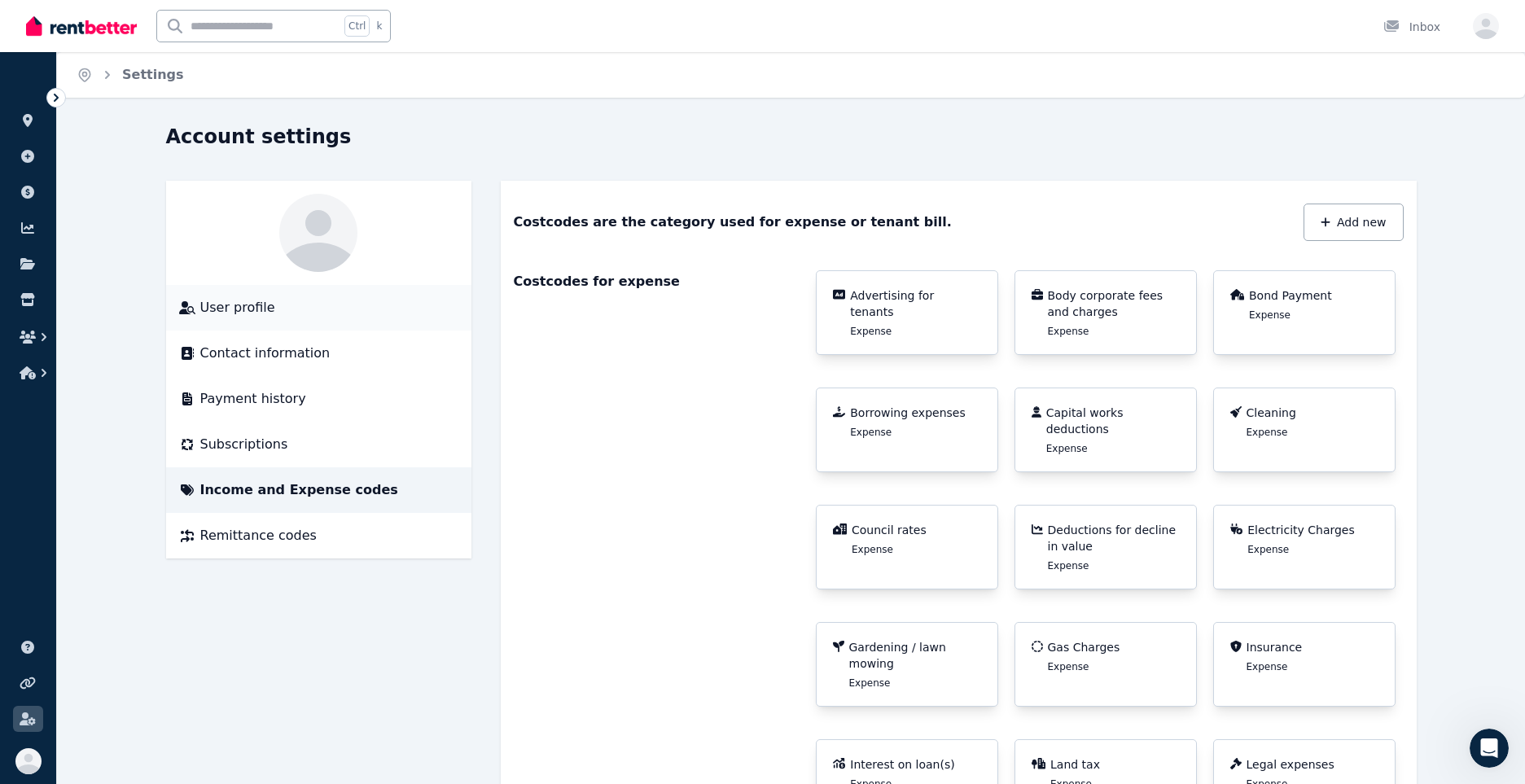
click at [230, 307] on span "User profile" at bounding box center [238, 308] width 75 height 19
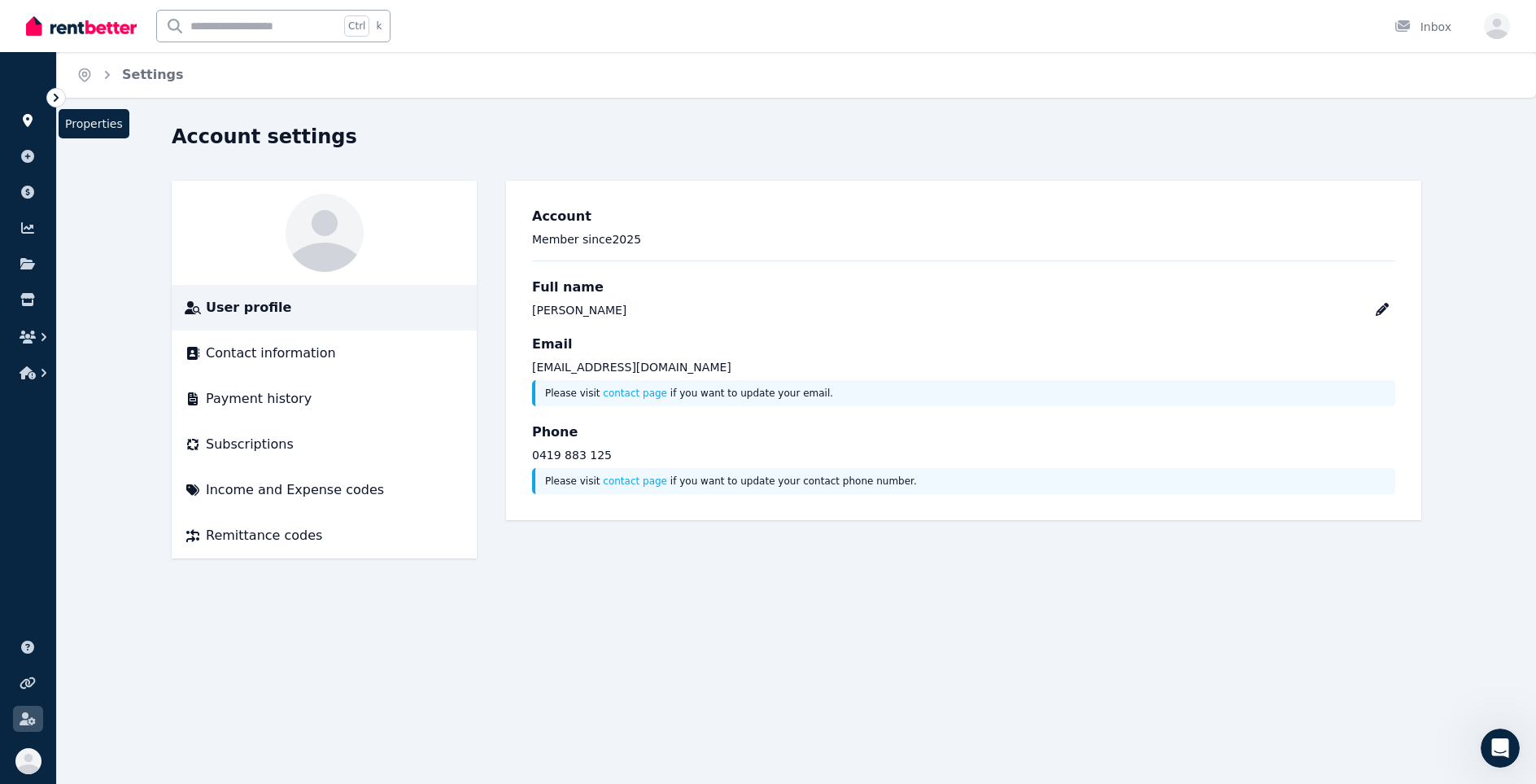
click at [32, 120] on icon at bounding box center [27, 120] width 17 height 13
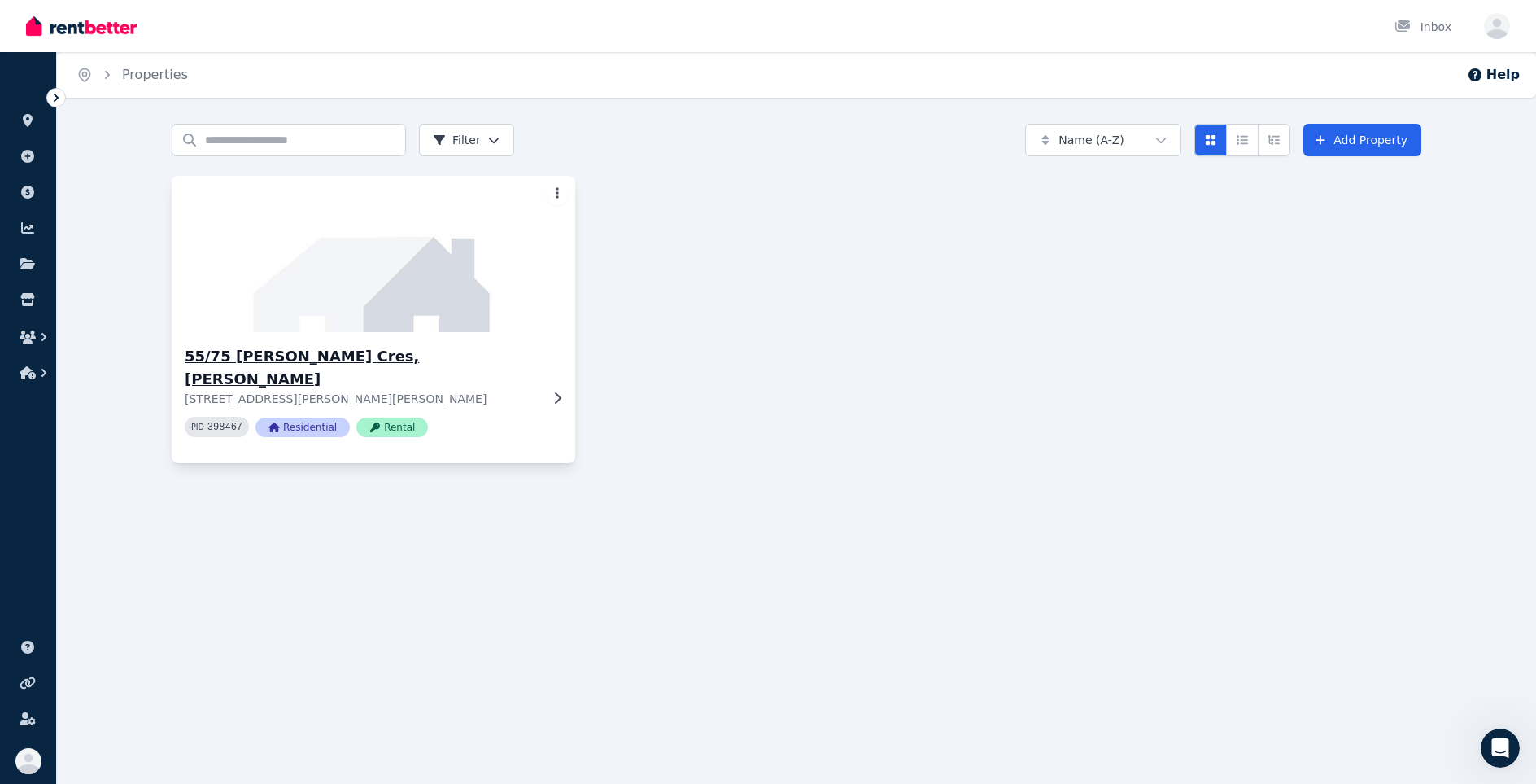
click at [520, 392] on div "55/75 Elizabeth Jolley Cres, Franklin 55/75 Elizabeth Jolley Cres, Franklin ACT…" at bounding box center [362, 397] width 355 height 105
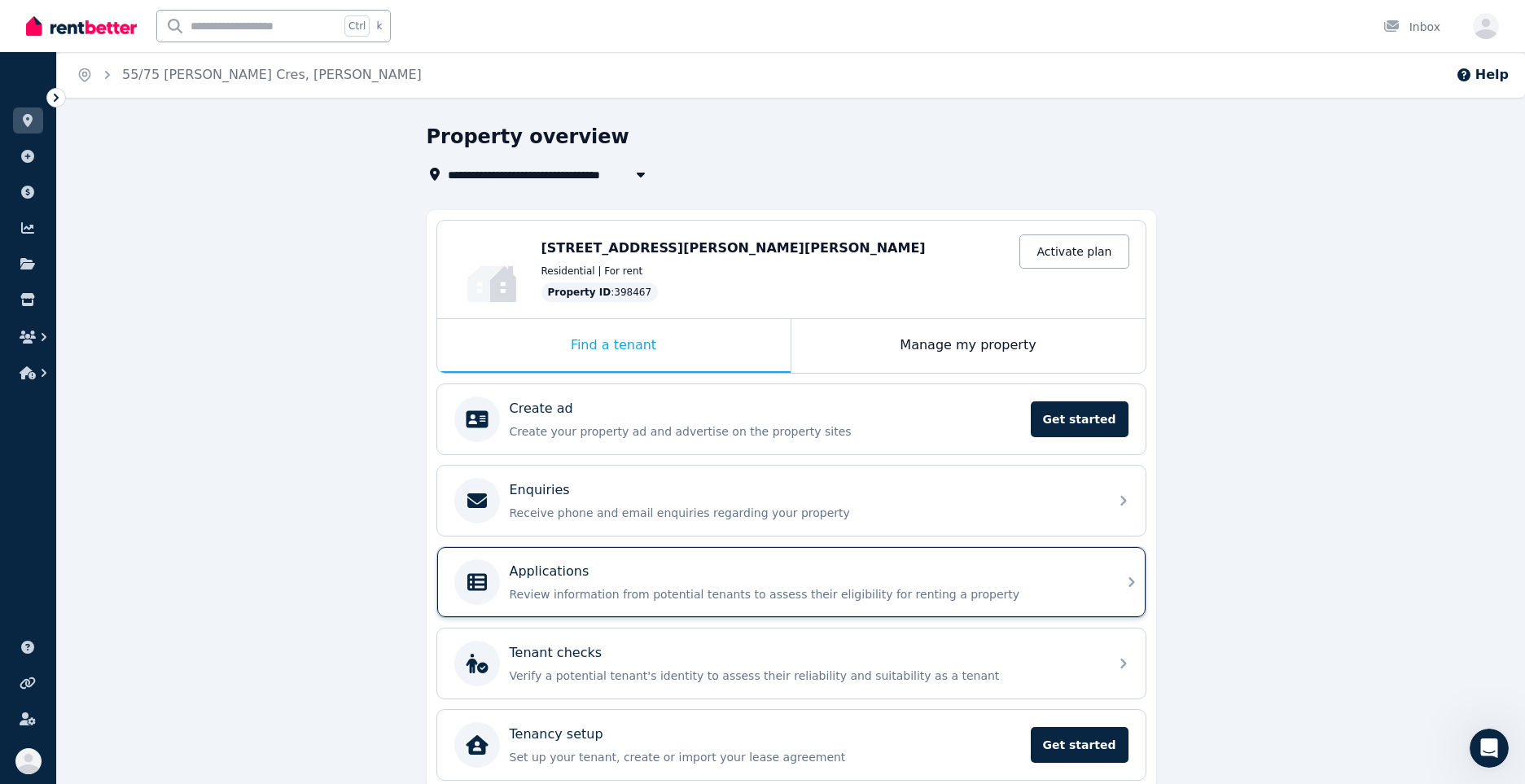
click at [866, 571] on div "Applications" at bounding box center [804, 572] width 590 height 19
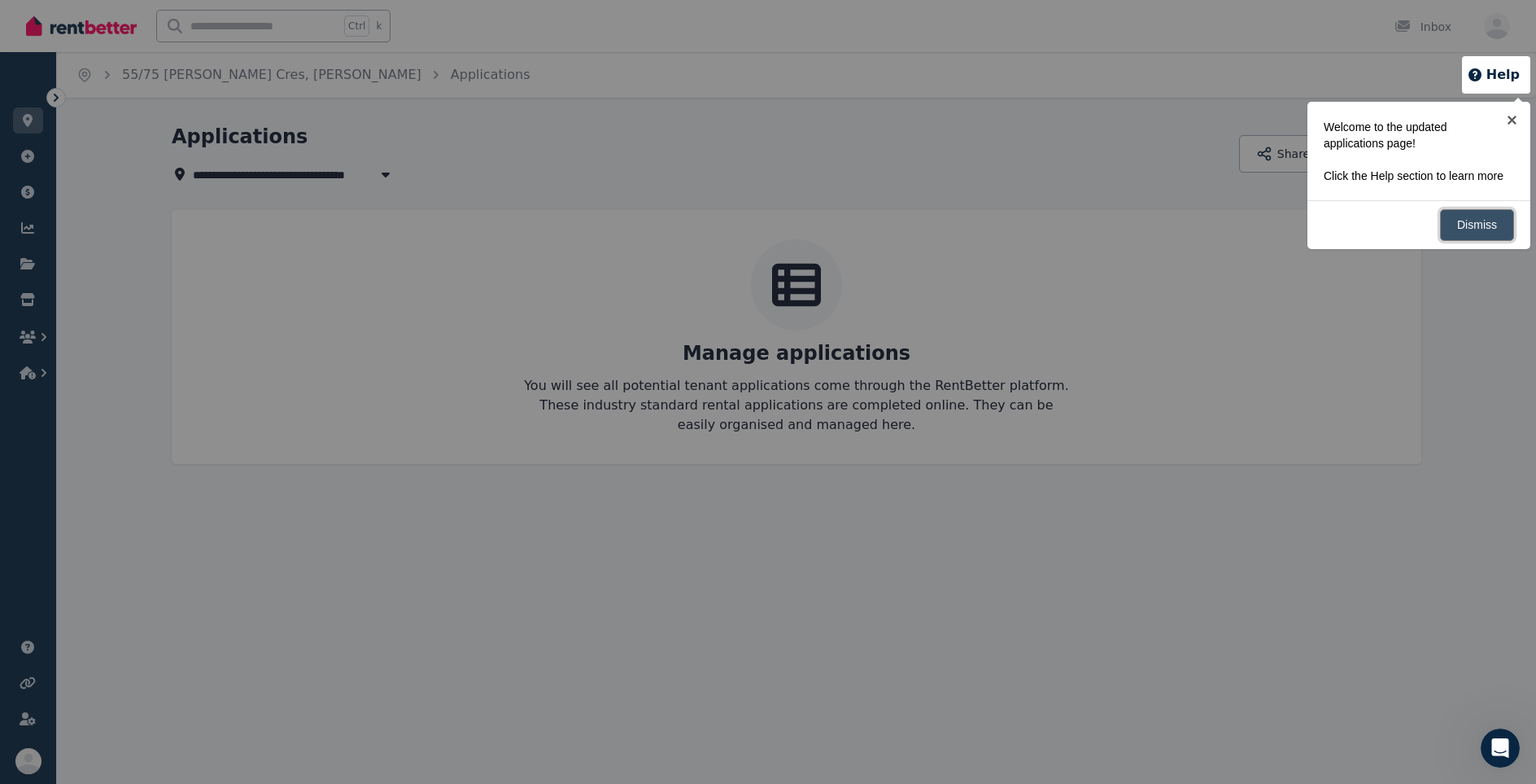
click at [1480, 225] on link "Dismiss" at bounding box center [1478, 225] width 74 height 32
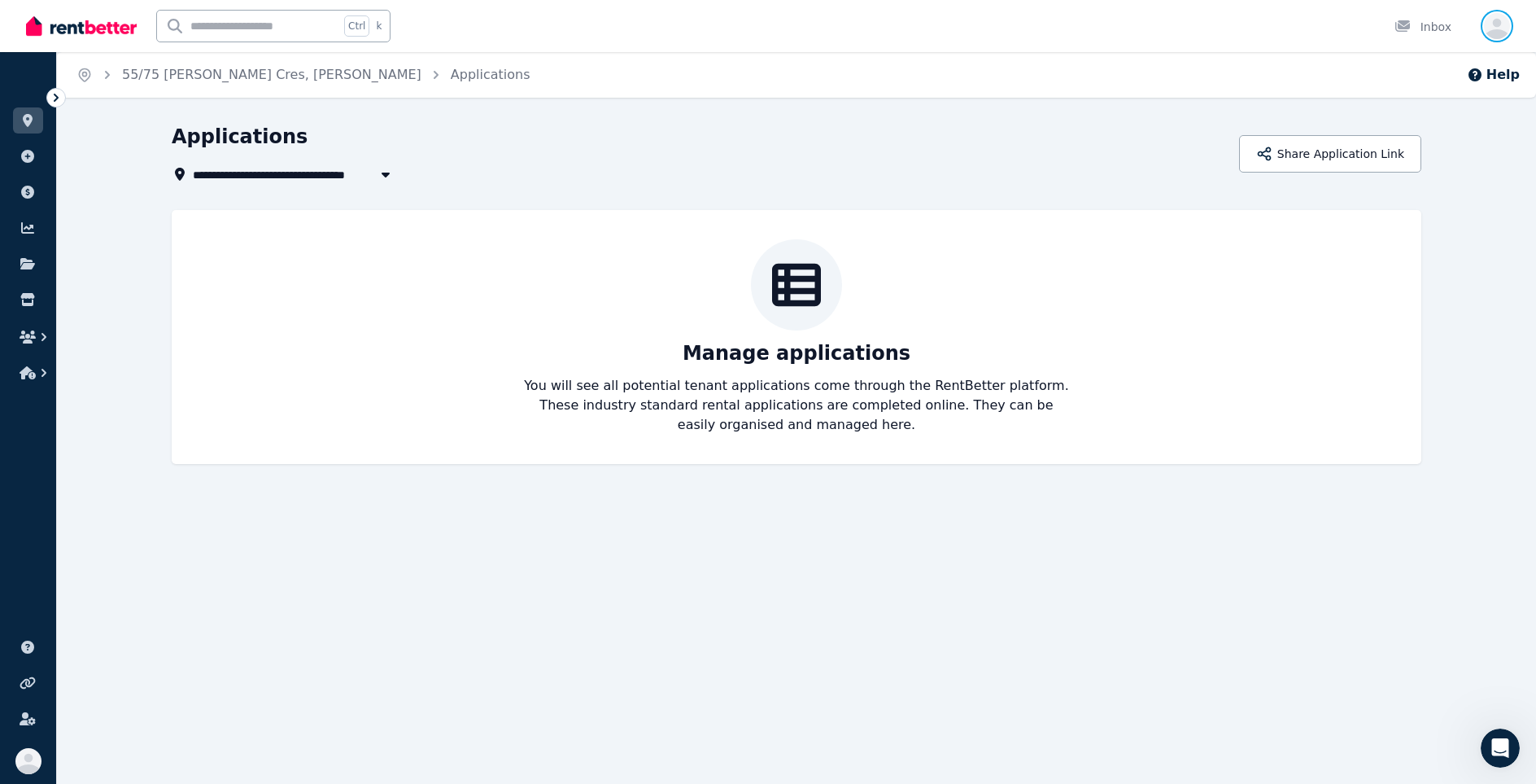
click at [1495, 29] on icon "button" at bounding box center [1497, 25] width 26 height 26
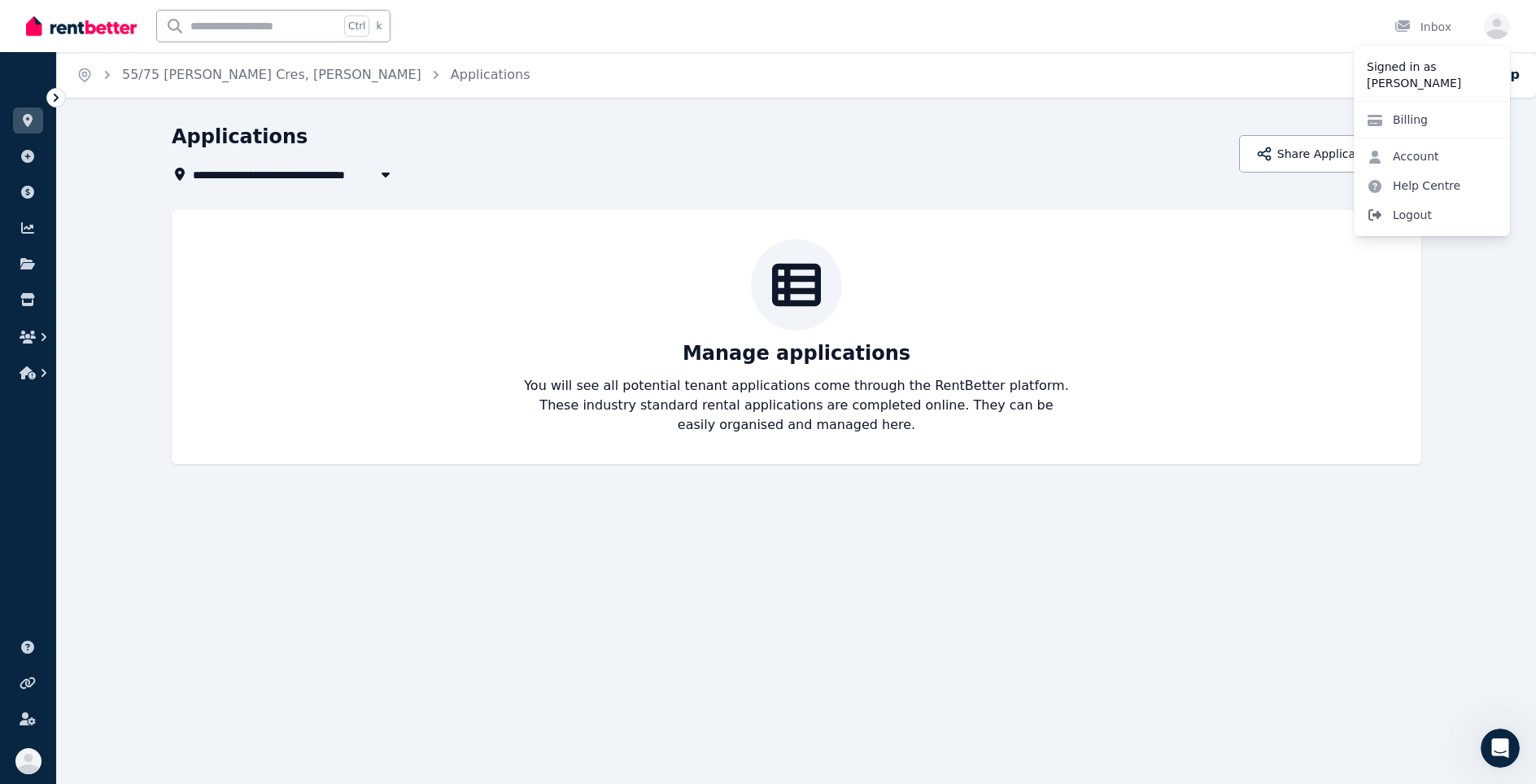
click at [1399, 215] on span "Logout" at bounding box center [1432, 215] width 156 height 29
